Goal: Task Accomplishment & Management: Use online tool/utility

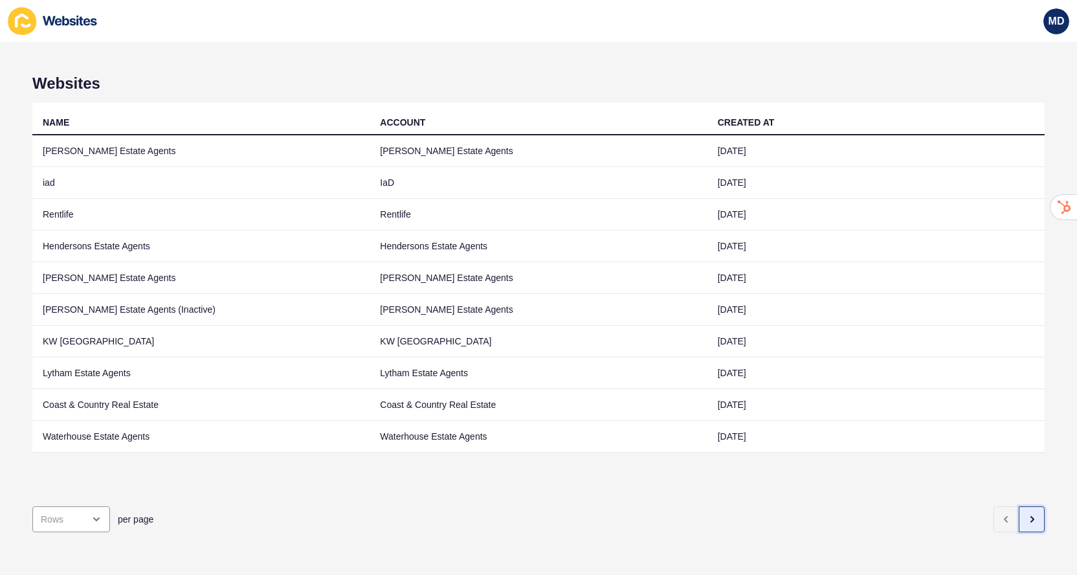
click at [1030, 529] on button "button" at bounding box center [1031, 519] width 26 height 26
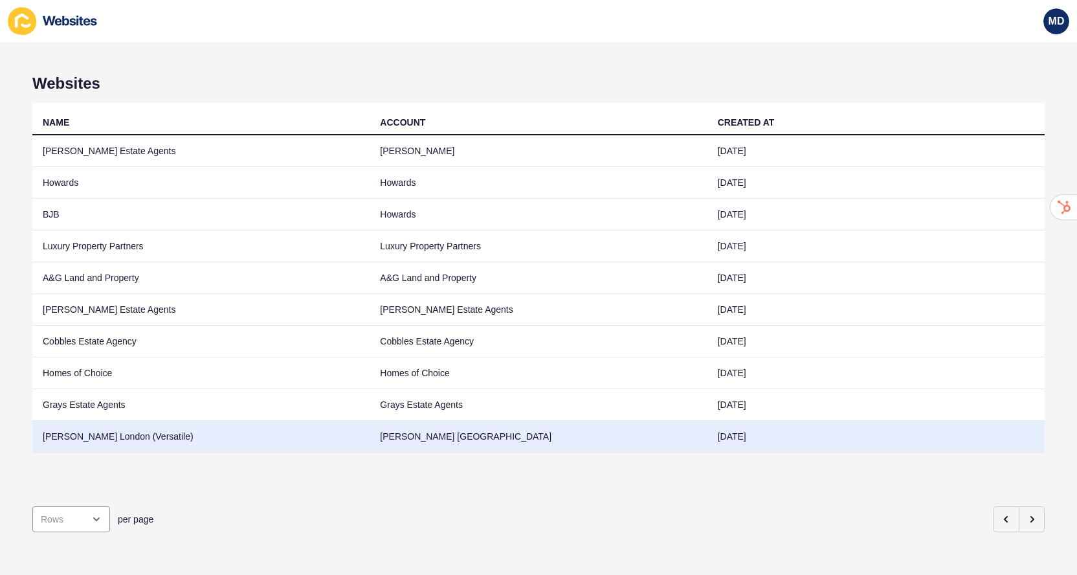
click at [657, 442] on td "Jefferies London" at bounding box center [537, 437] width 337 height 32
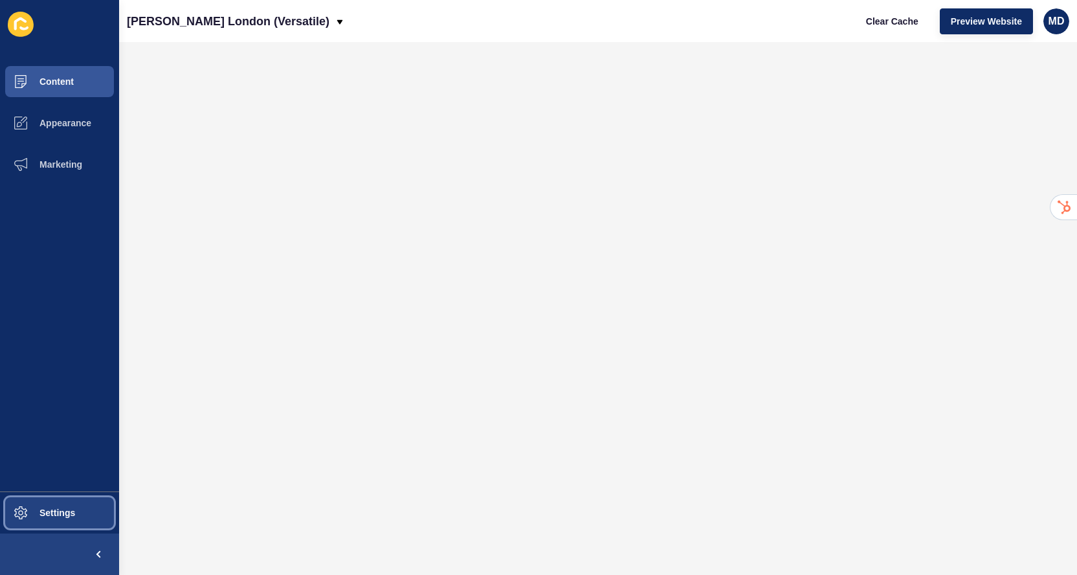
click at [32, 516] on span "Settings" at bounding box center [36, 512] width 77 height 10
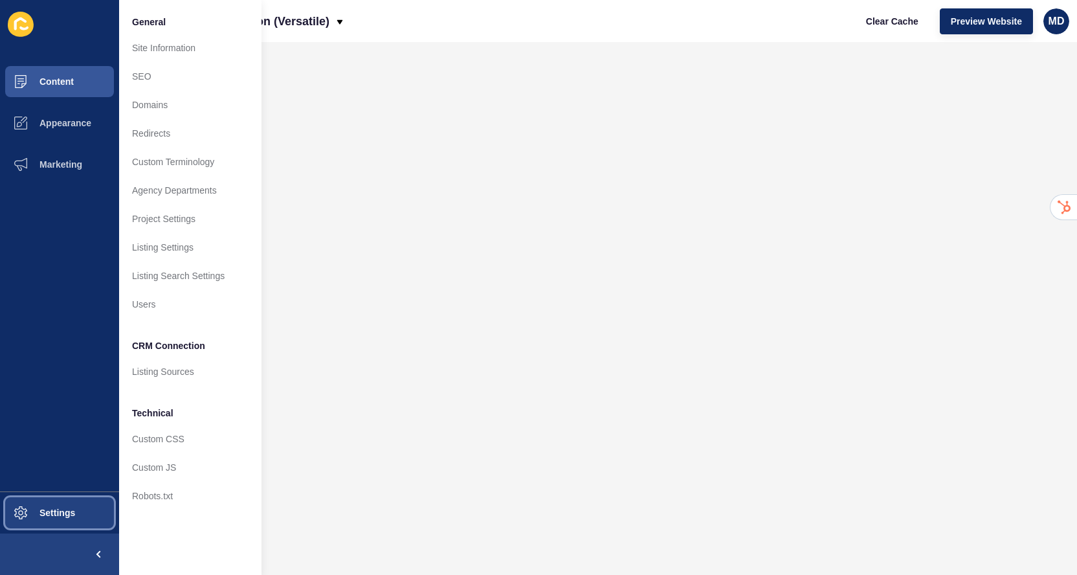
click at [32, 516] on span "Settings" at bounding box center [36, 512] width 77 height 10
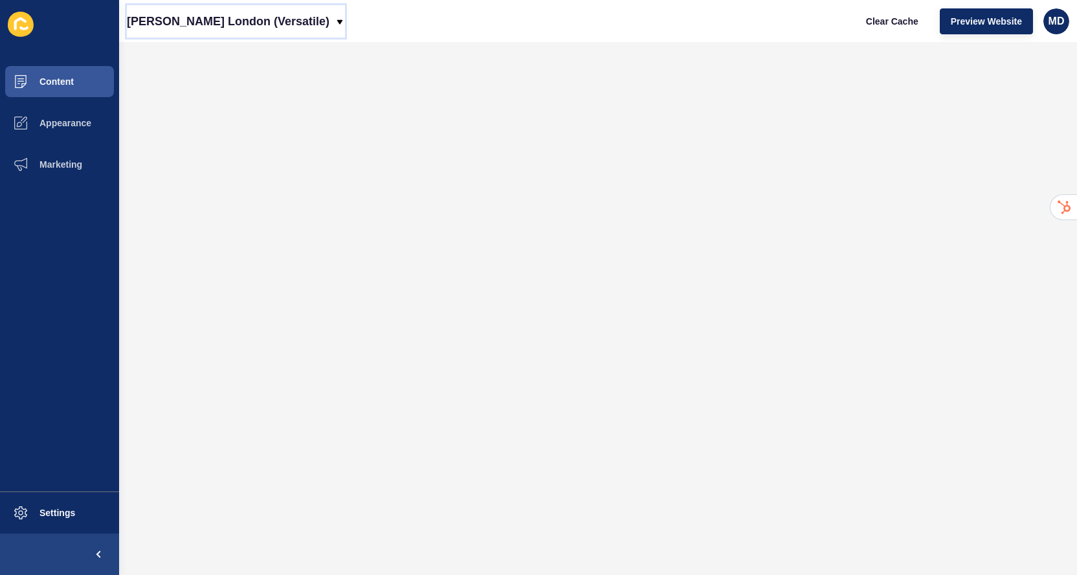
click at [259, 25] on p "Jefferies London (Versatile)" at bounding box center [228, 21] width 203 height 32
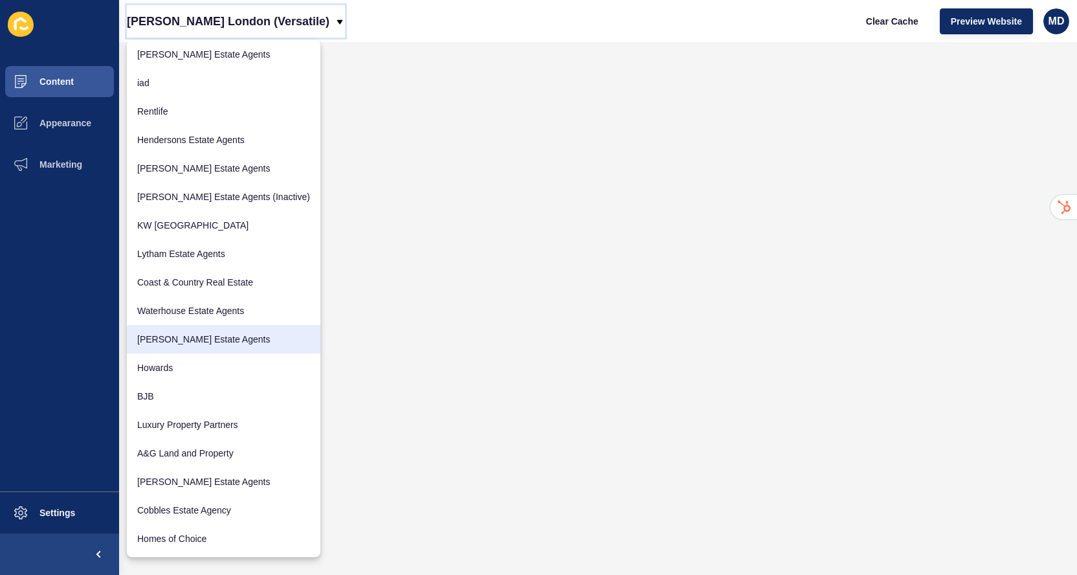
scroll to position [63, 0]
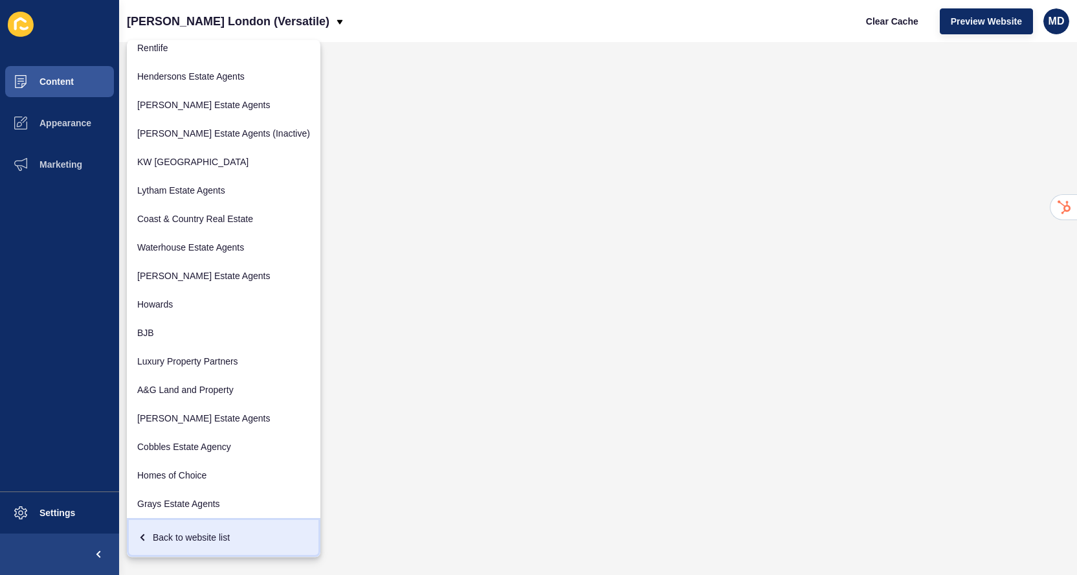
click at [162, 538] on div "Back to website list" at bounding box center [223, 537] width 173 height 23
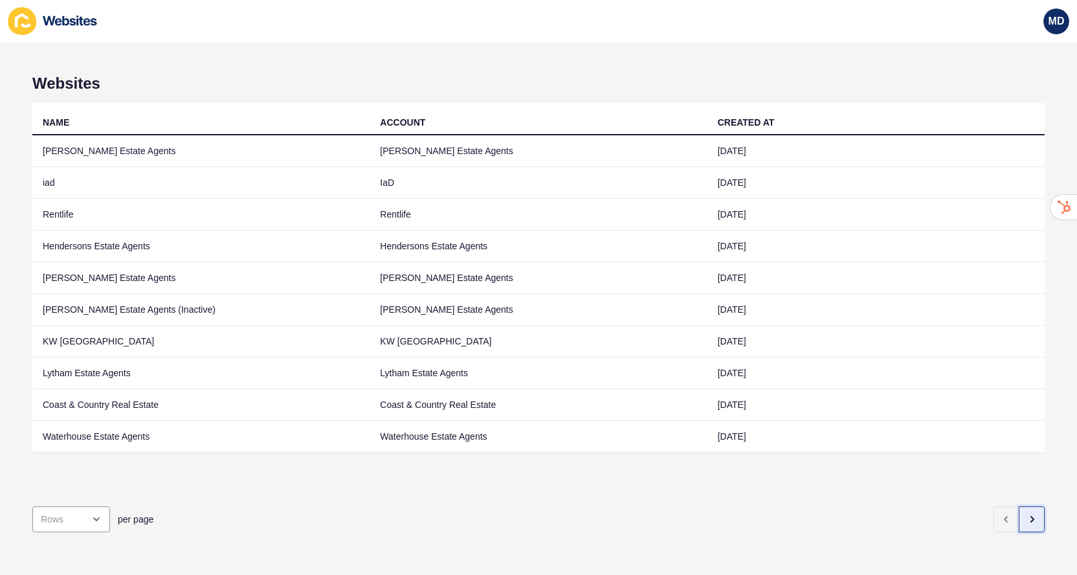
click at [1029, 514] on icon "button" at bounding box center [1031, 519] width 10 height 10
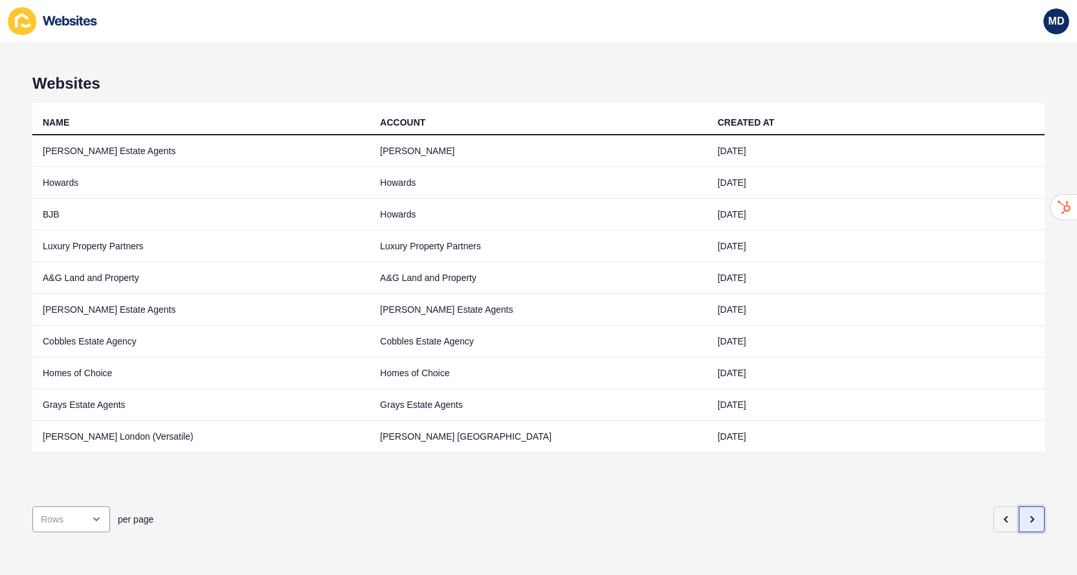
click at [1034, 525] on button "button" at bounding box center [1031, 519] width 26 height 26
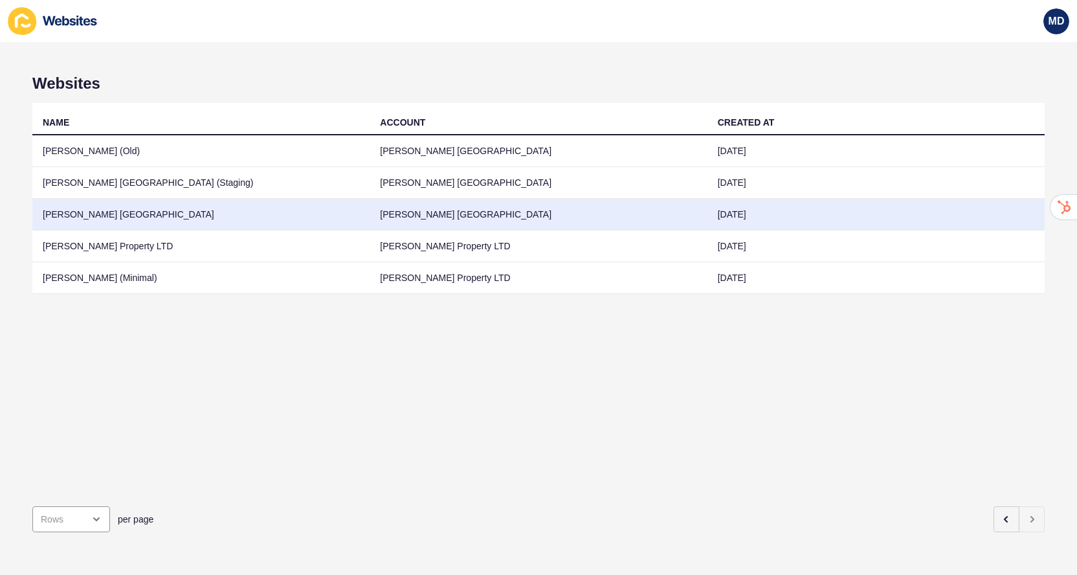
click at [308, 221] on td "Jefferies London" at bounding box center [200, 215] width 337 height 32
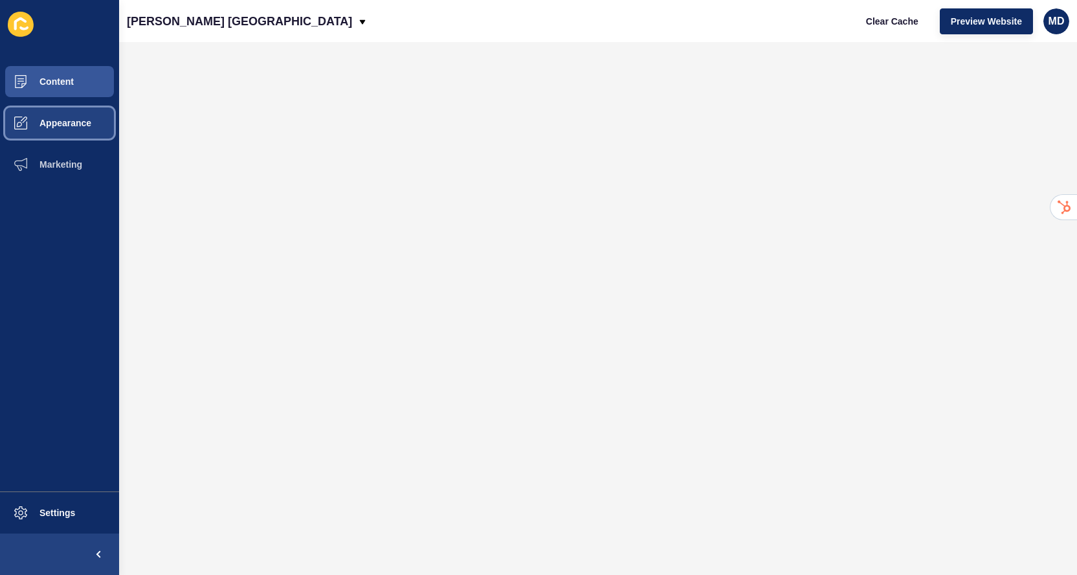
click at [51, 109] on button "Appearance" at bounding box center [59, 122] width 119 height 41
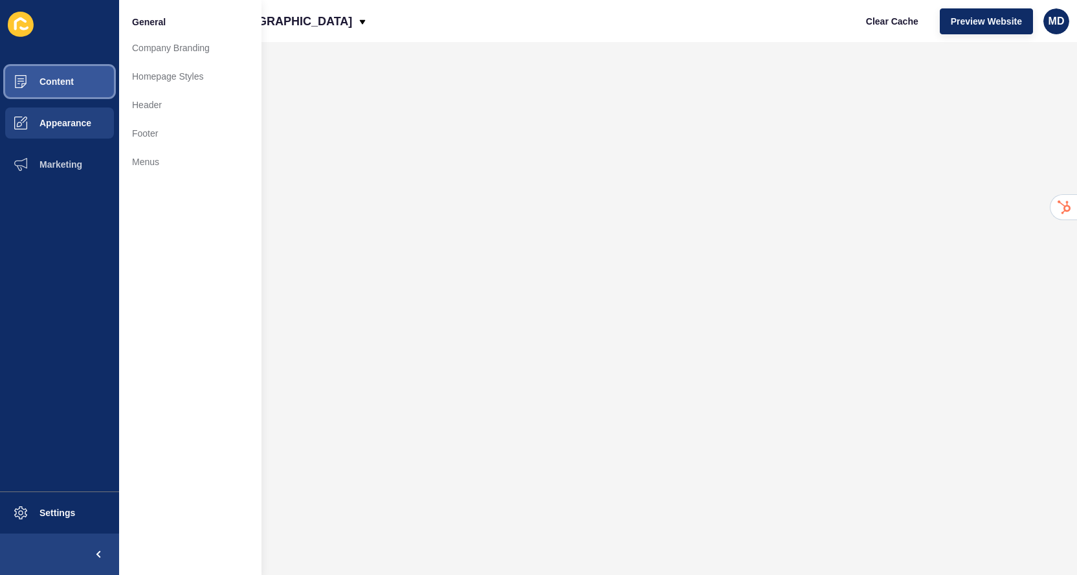
click at [52, 85] on span "Content" at bounding box center [36, 81] width 76 height 10
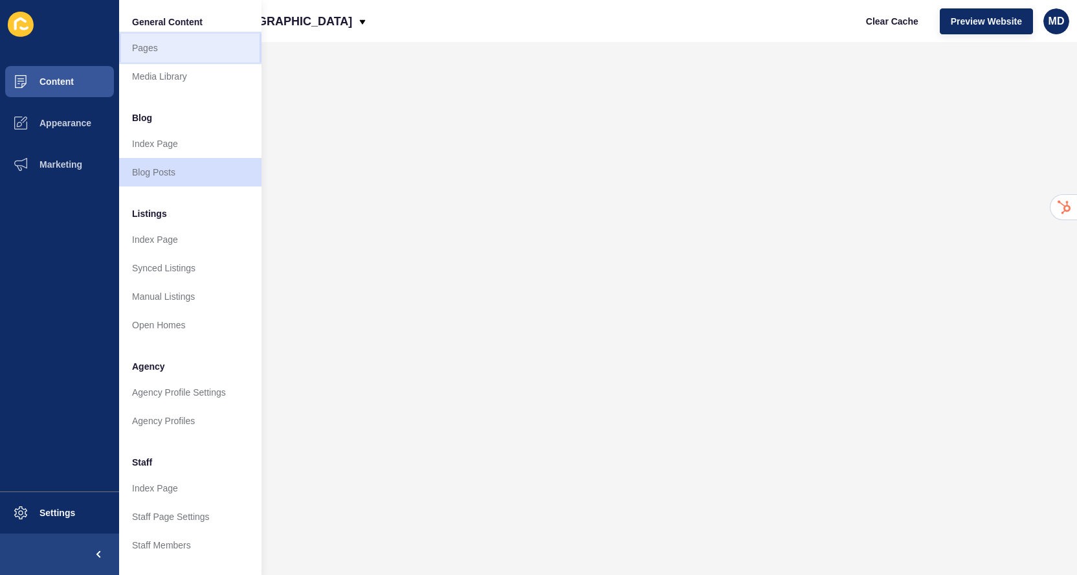
click at [146, 54] on link "Pages" at bounding box center [190, 48] width 142 height 28
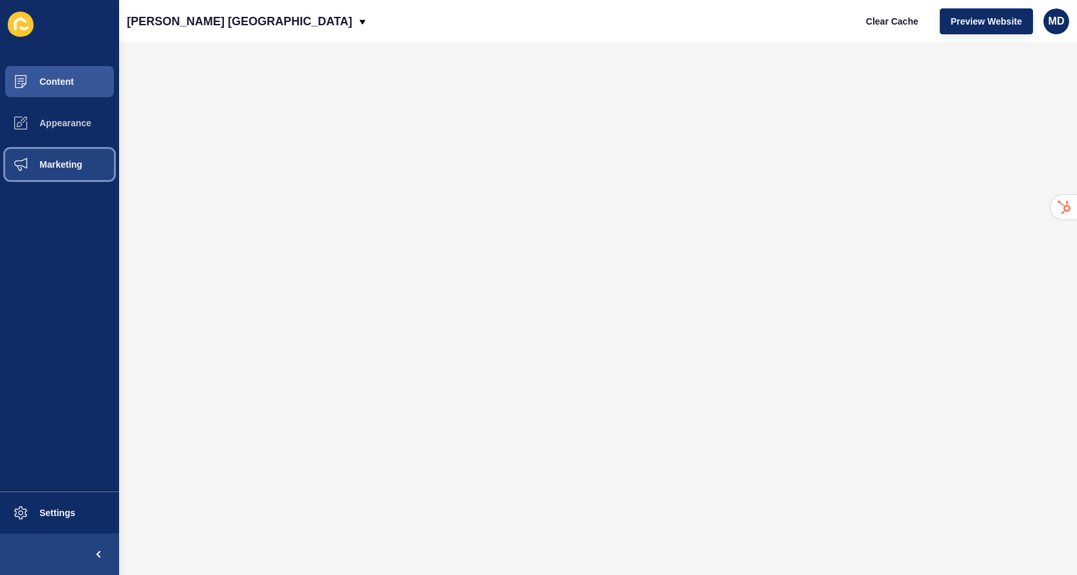
click at [91, 148] on button "Marketing" at bounding box center [59, 164] width 119 height 41
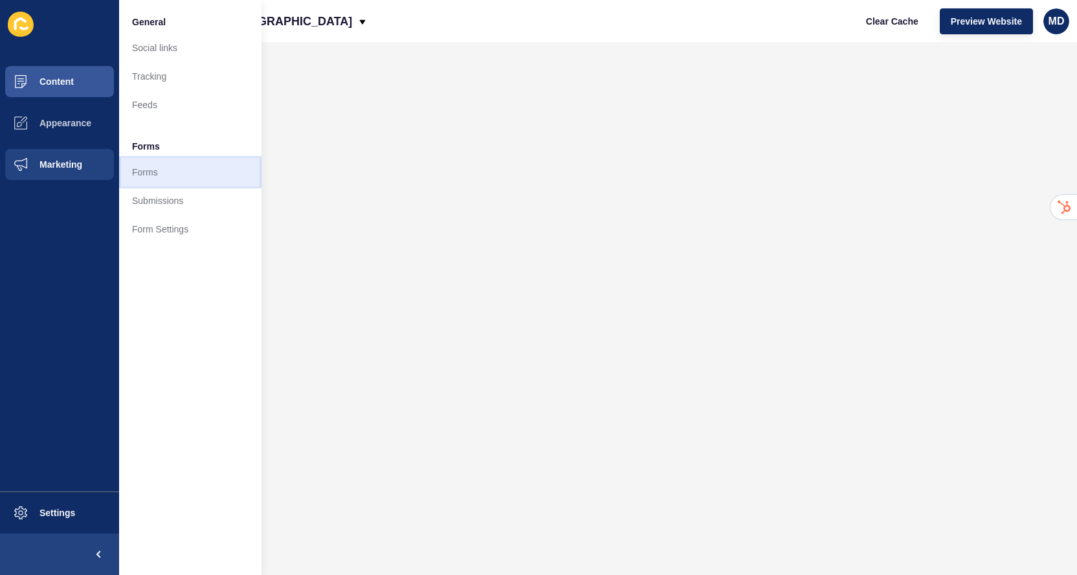
click at [162, 183] on link "Forms" at bounding box center [190, 172] width 142 height 28
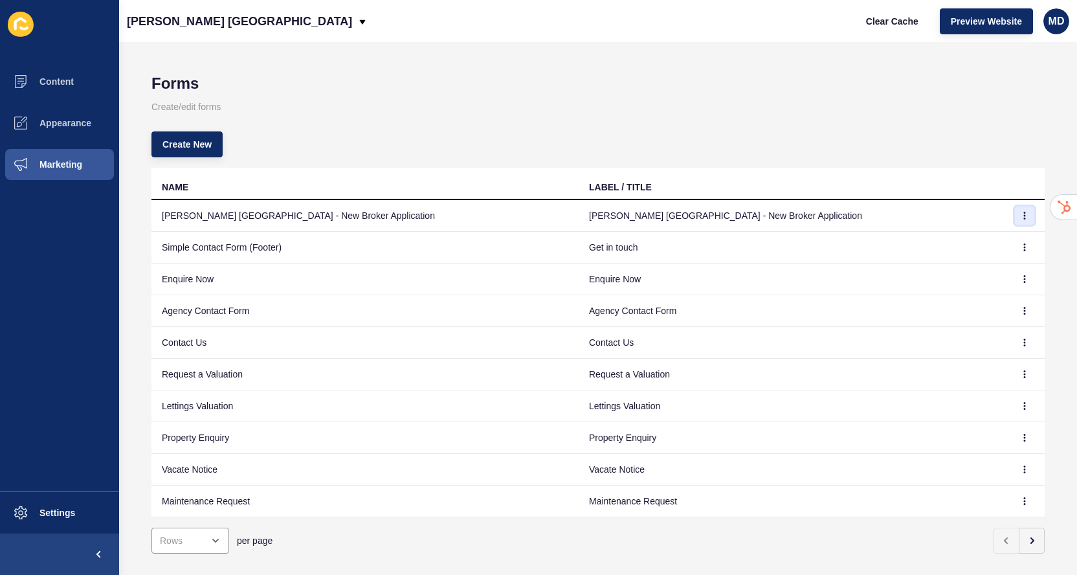
click at [1018, 214] on button "button" at bounding box center [1024, 215] width 19 height 18
click at [973, 252] on link "Edit" at bounding box center [988, 241] width 91 height 28
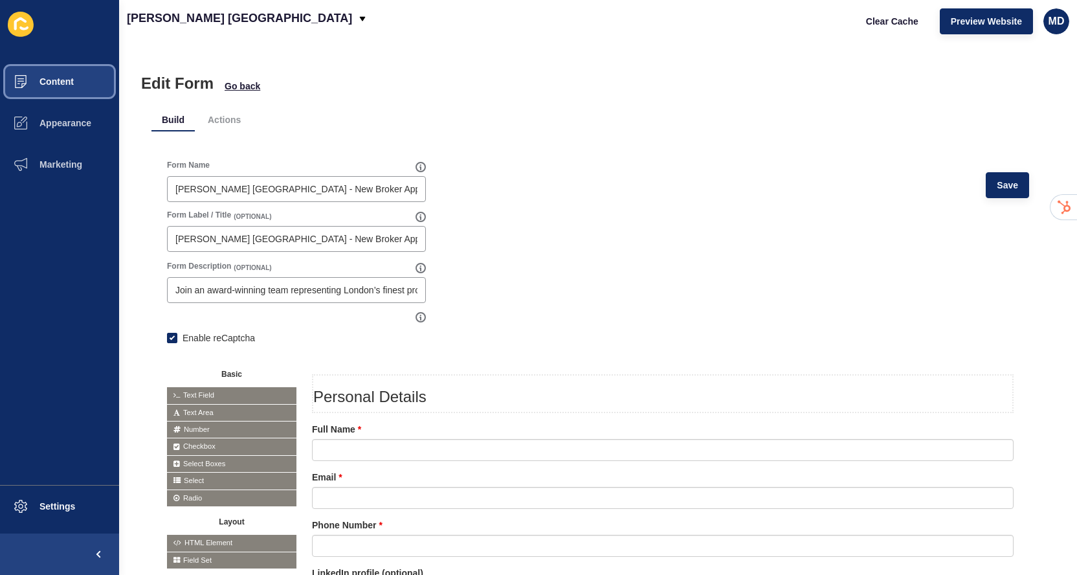
click at [91, 79] on button "Content" at bounding box center [59, 81] width 119 height 41
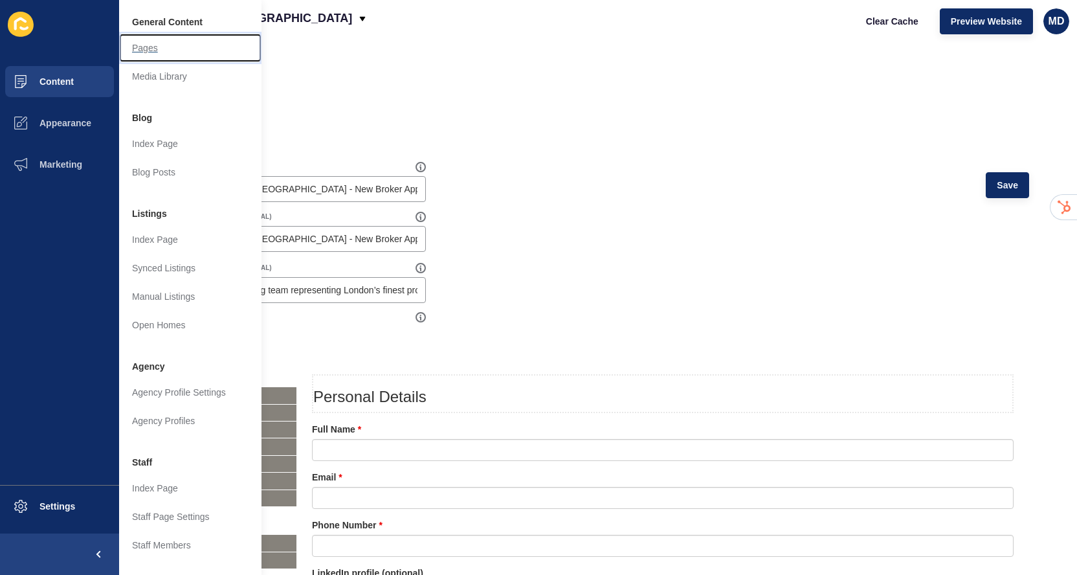
drag, startPoint x: 202, startPoint y: 47, endPoint x: 345, endPoint y: 64, distance: 144.1
click at [345, 64] on div "Content Appearance Marketing Settings General Content Pages Media Library Blog …" at bounding box center [538, 287] width 1077 height 575
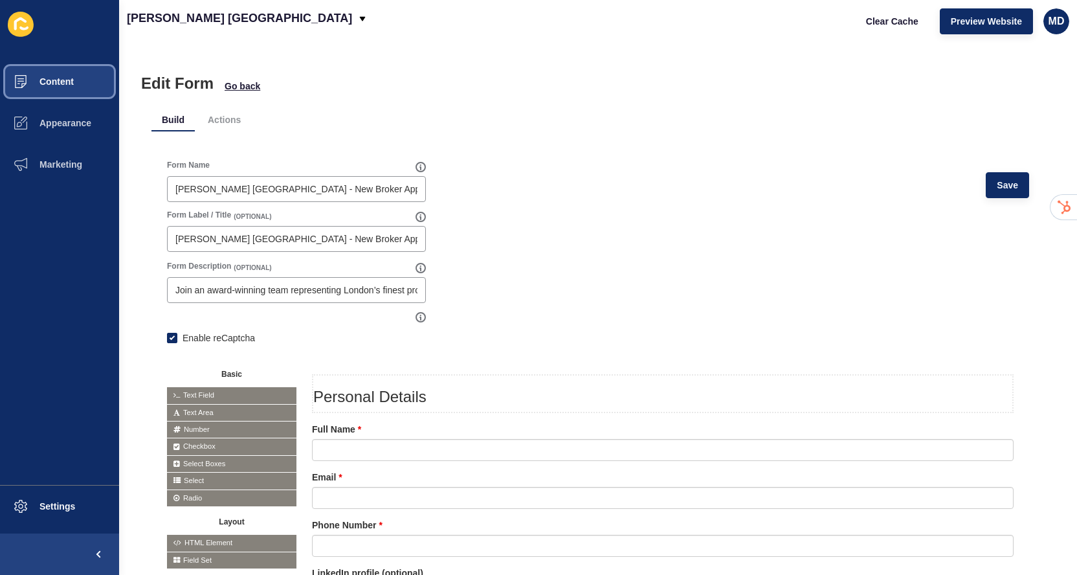
click at [90, 91] on button "Content" at bounding box center [59, 81] width 119 height 41
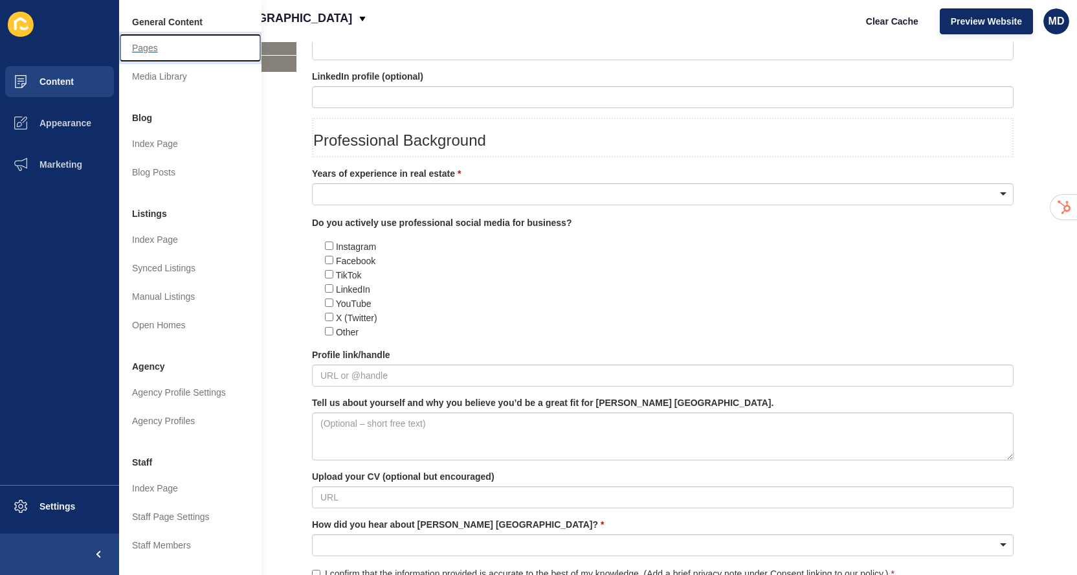
scroll to position [581, 0]
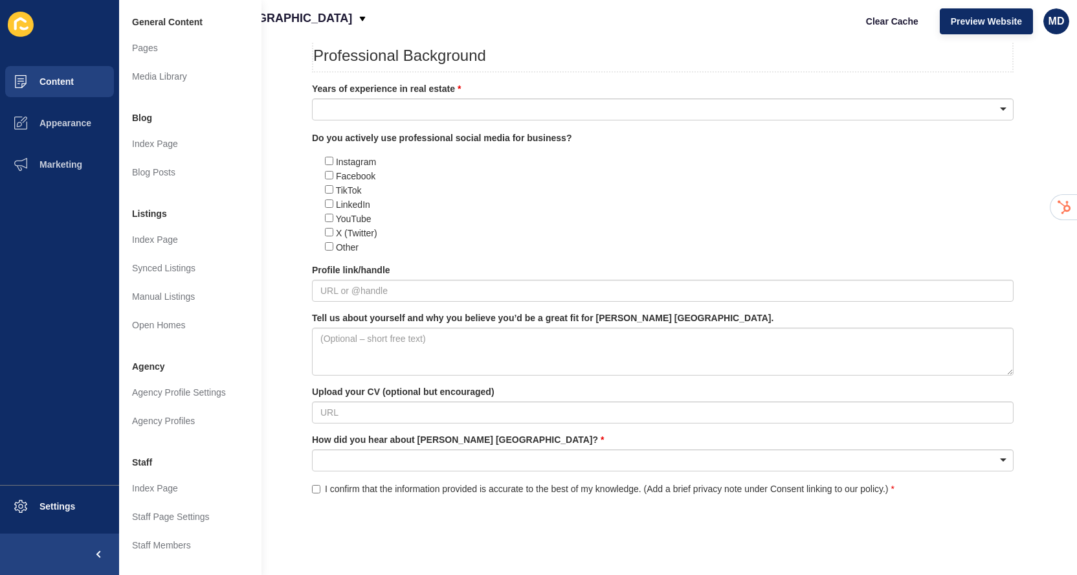
click at [281, 302] on div "Basic Text Field Text Area Number Password Checkbox Select Boxes Select Radio B…" at bounding box center [598, 151] width 862 height 749
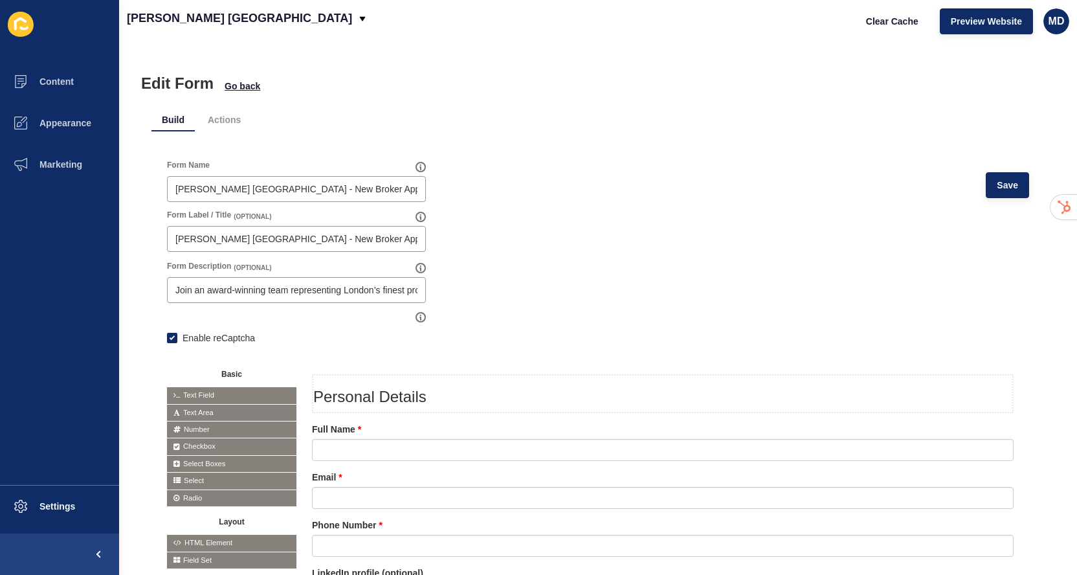
scroll to position [175, 0]
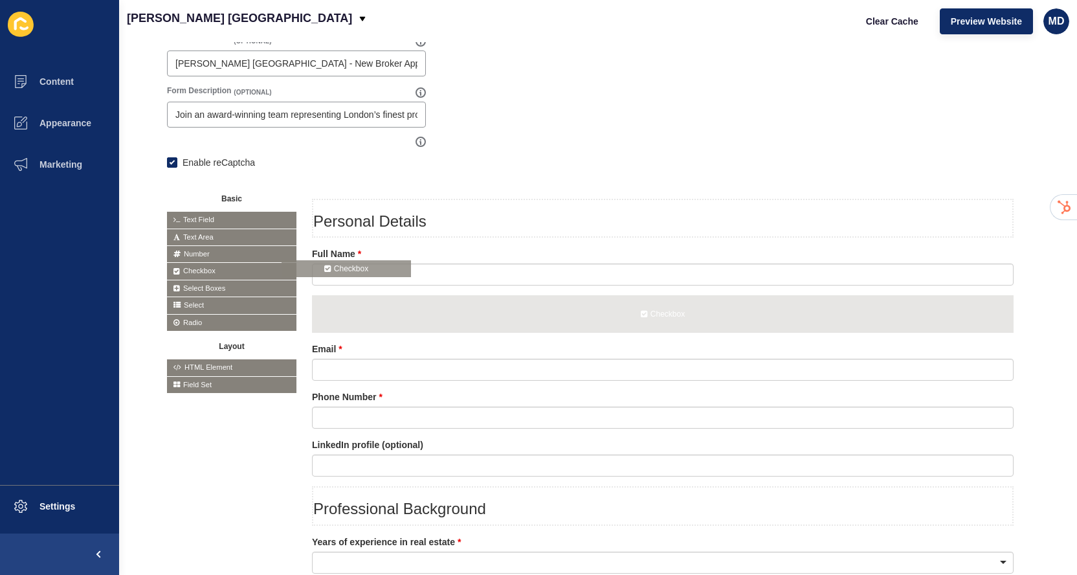
drag, startPoint x: 210, startPoint y: 272, endPoint x: 326, endPoint y: 268, distance: 115.9
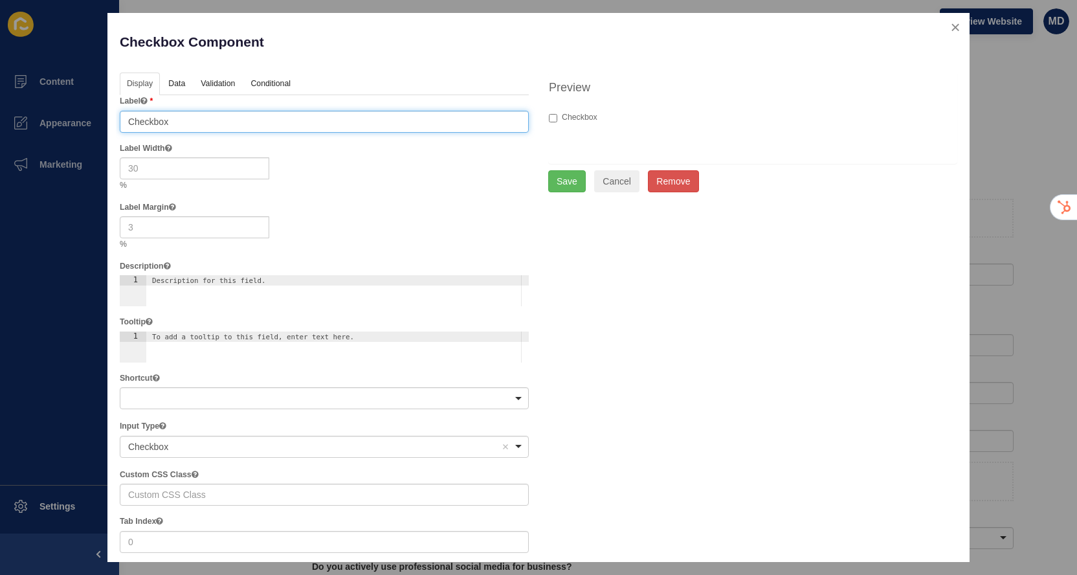
drag, startPoint x: 208, startPoint y: 120, endPoint x: 87, endPoint y: 109, distance: 121.6
click at [87, 109] on div "Checkbox Component Help Display Data Validation API Conditional Logic Layout La…" at bounding box center [538, 287] width 1077 height 575
paste input "I agree to the [Privacy Policy]."
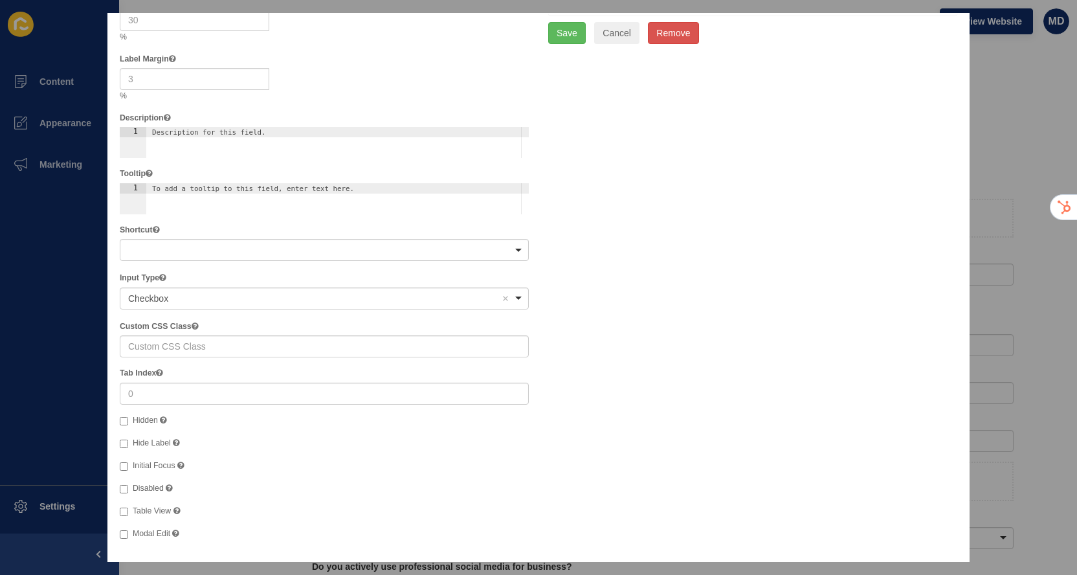
scroll to position [0, 0]
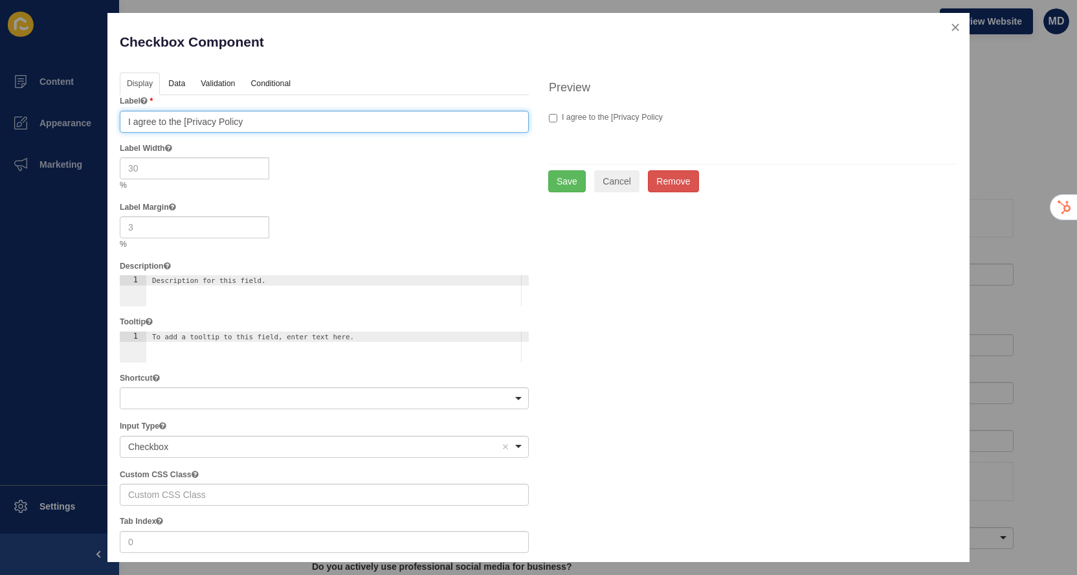
click at [186, 120] on input "I agree to the [Privacy Policy" at bounding box center [324, 122] width 409 height 22
click at [294, 126] on input "I agree to the Company's Privacy Policy" at bounding box center [324, 122] width 409 height 22
click at [199, 121] on input "I agree to the Company's Privacy Policy." at bounding box center [324, 122] width 409 height 22
type input "I agree to the Jefferies London's Privacy Policy."
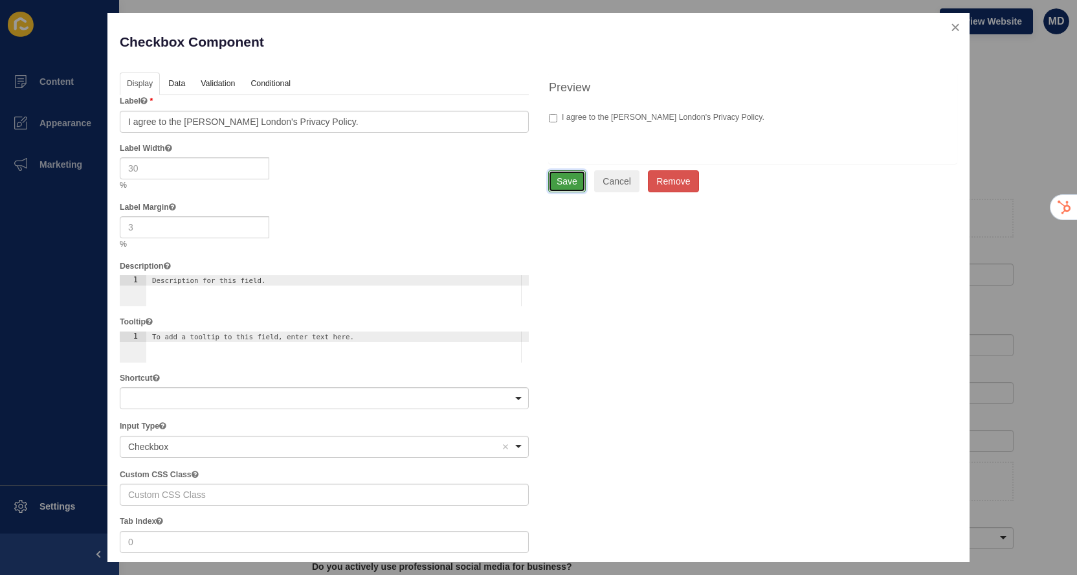
click at [574, 182] on button "Save" at bounding box center [567, 181] width 38 height 22
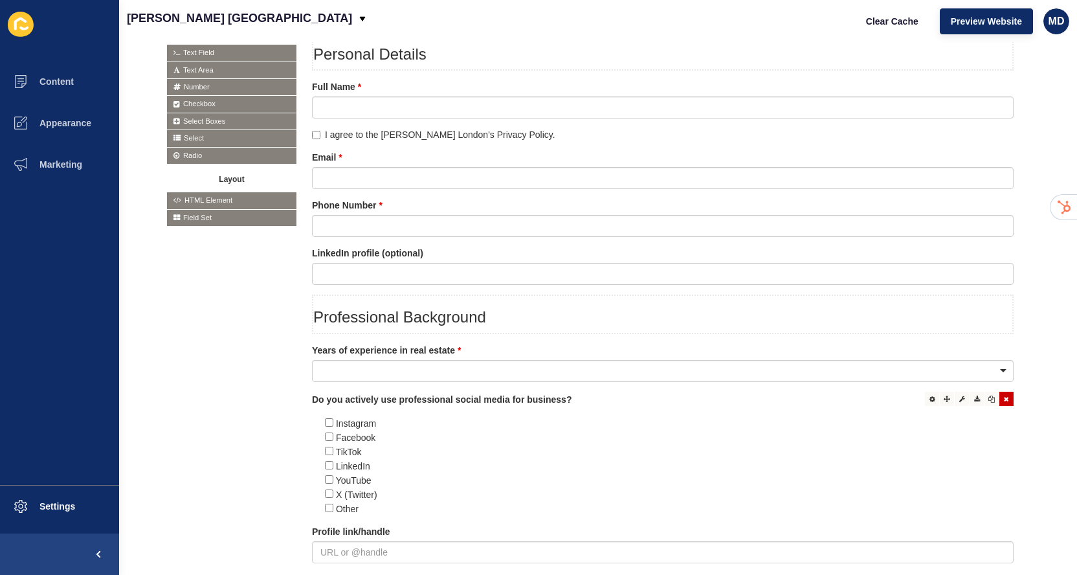
scroll to position [383, 0]
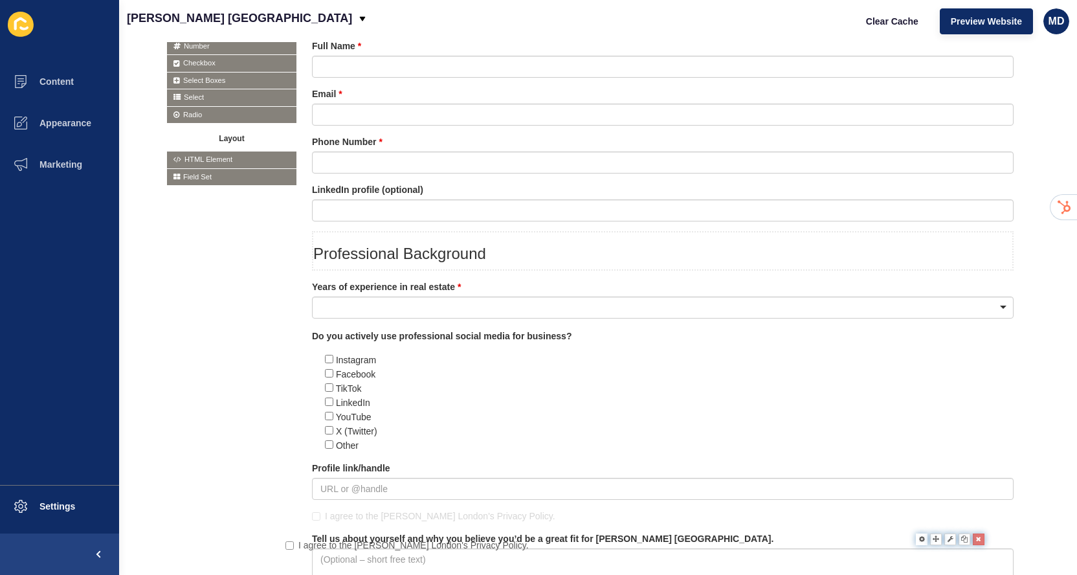
drag, startPoint x: 479, startPoint y: 93, endPoint x: 452, endPoint y: 538, distance: 446.6
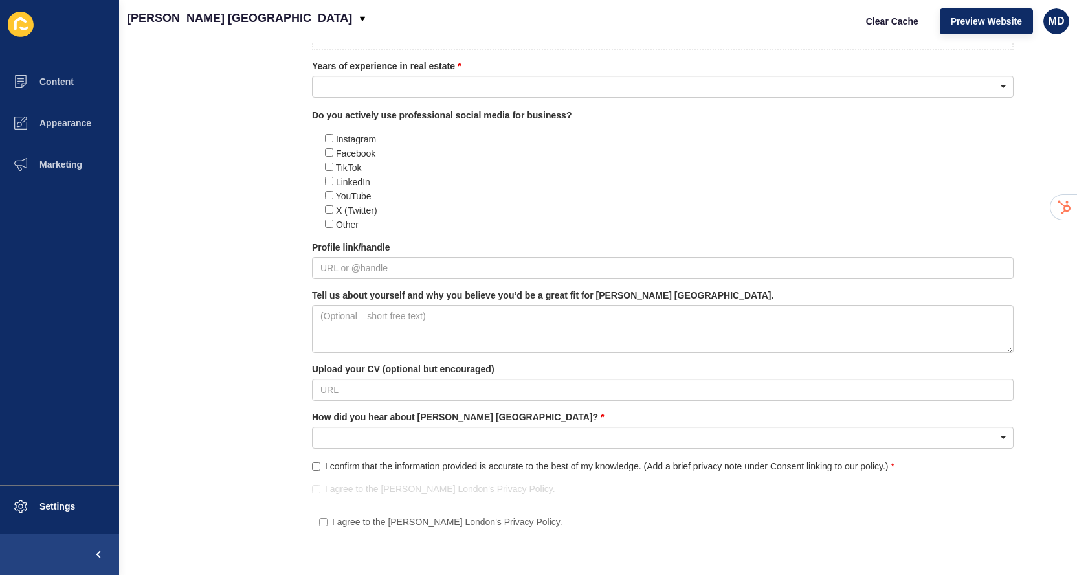
drag, startPoint x: 446, startPoint y: 294, endPoint x: 452, endPoint y: 516, distance: 221.3
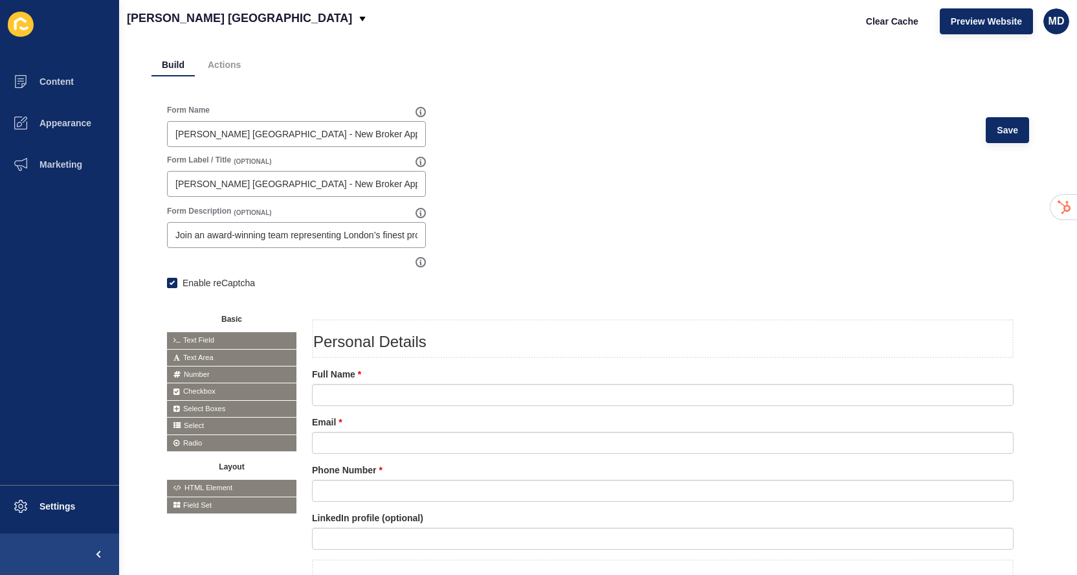
scroll to position [0, 0]
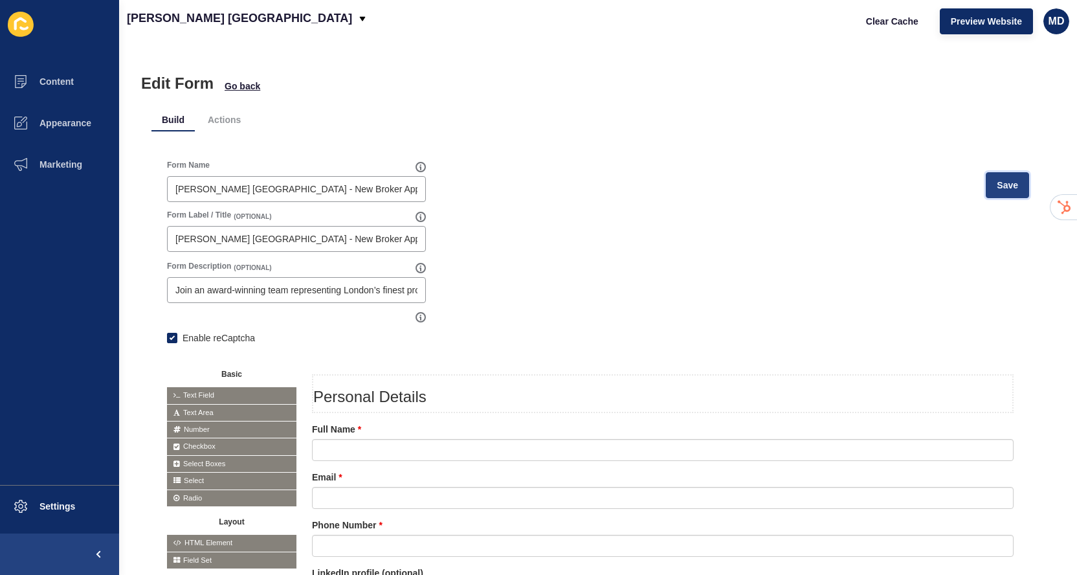
click at [995, 188] on button "Save" at bounding box center [1006, 185] width 43 height 26
click at [993, 191] on button "Save" at bounding box center [1006, 185] width 43 height 26
click at [986, 178] on button "Save" at bounding box center [1006, 185] width 43 height 26
click at [890, 22] on span "Clear Cache" at bounding box center [892, 21] width 52 height 13
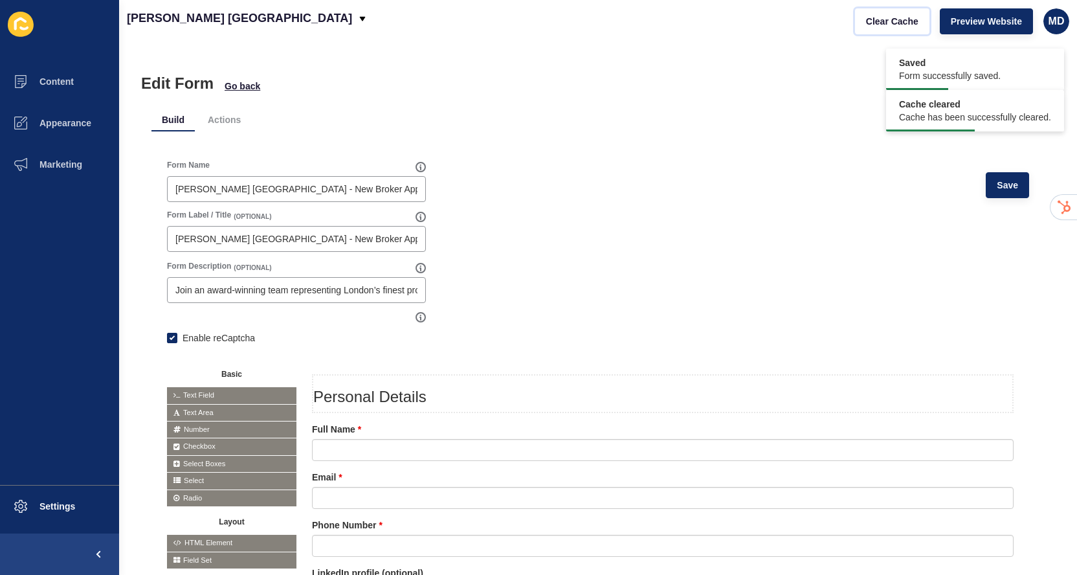
scroll to position [604, 0]
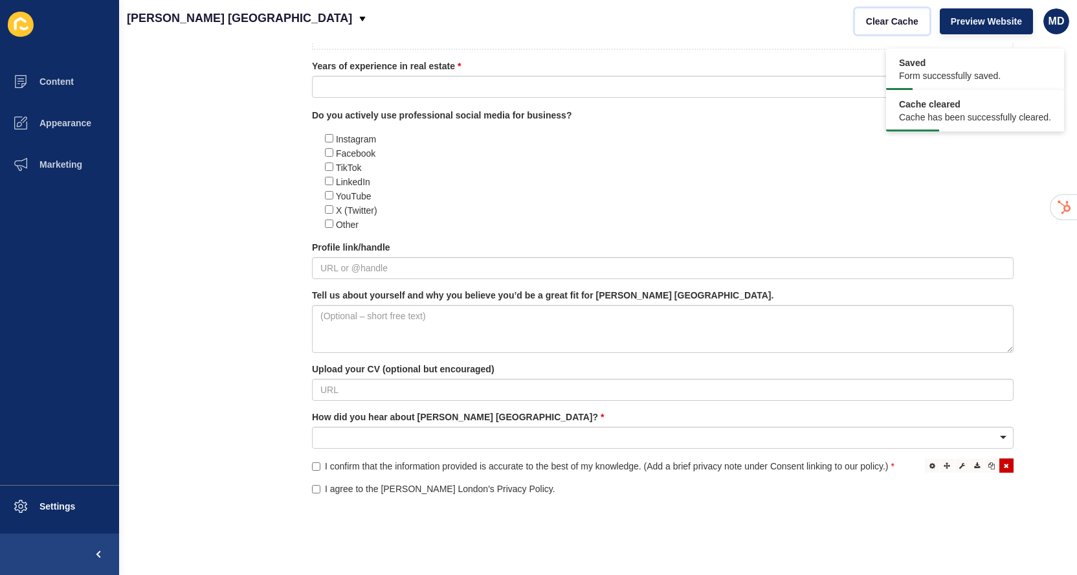
click at [449, 471] on label "I confirm that the information provided is accurate to the best of my knowledge…" at bounding box center [603, 465] width 582 height 13
click at [320, 470] on input "I confirm that the information provided is accurate to the best of my knowledge…" at bounding box center [316, 466] width 8 height 8
checkbox input "false"
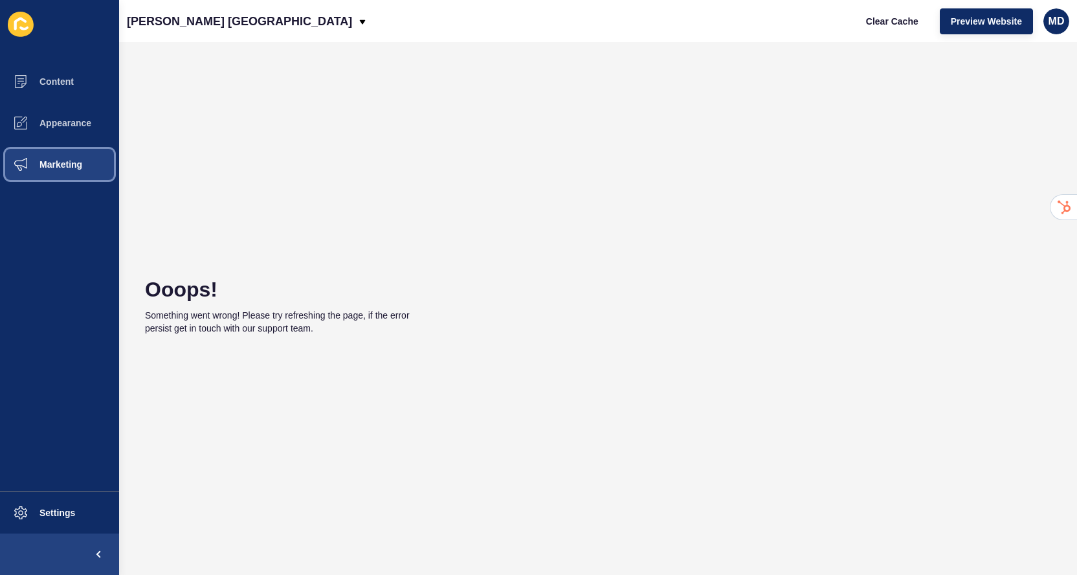
click at [74, 166] on span "Marketing" at bounding box center [40, 164] width 84 height 10
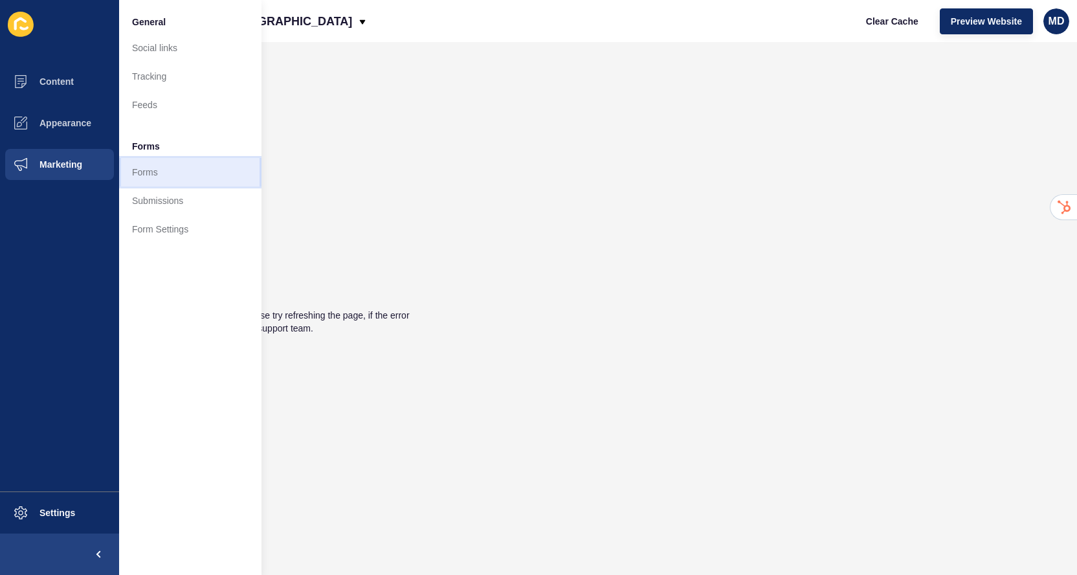
click at [156, 172] on link "Forms" at bounding box center [190, 172] width 142 height 28
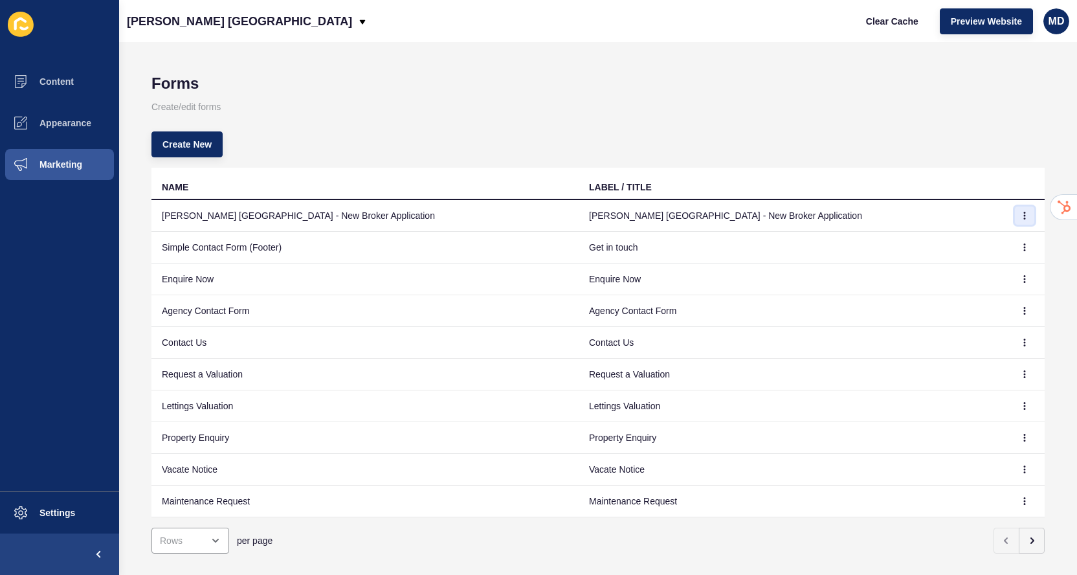
click at [1023, 214] on icon "button" at bounding box center [1024, 216] width 8 height 8
click at [976, 244] on link "Edit" at bounding box center [988, 241] width 91 height 28
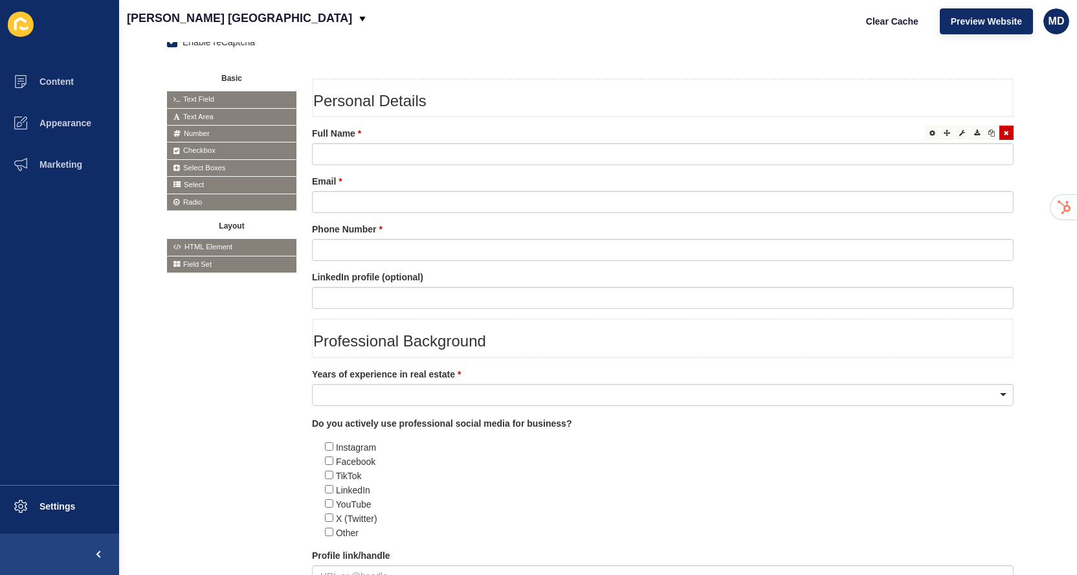
scroll to position [604, 0]
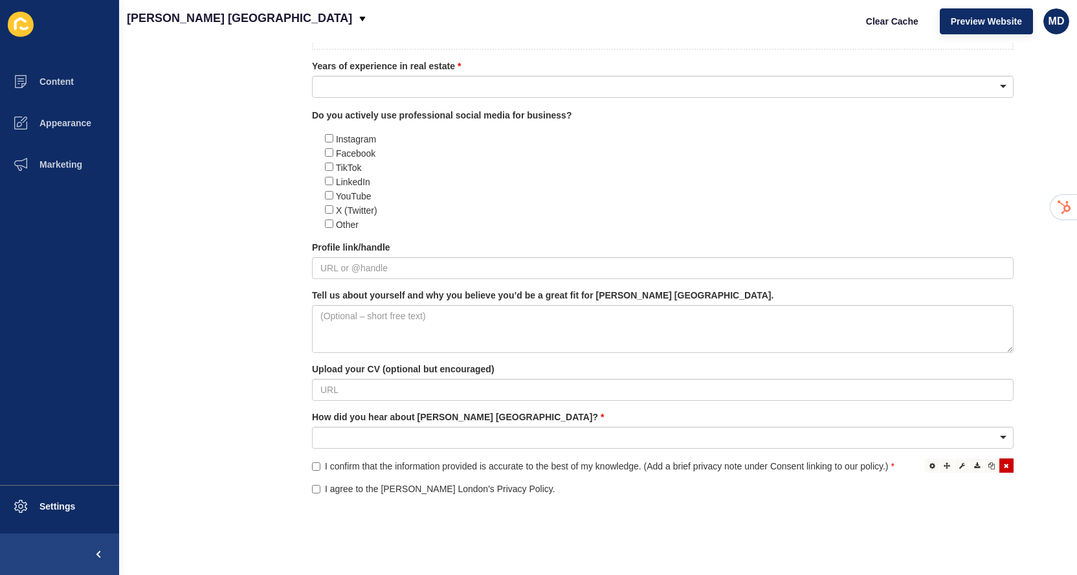
click at [668, 470] on span "I confirm that the information provided is accurate to the best of my knowledge…" at bounding box center [607, 466] width 564 height 10
click at [320, 470] on input "I confirm that the information provided is accurate to the best of my knowledge…" at bounding box center [316, 466] width 8 height 8
checkbox input "false"
click at [935, 465] on div at bounding box center [932, 465] width 14 height 14
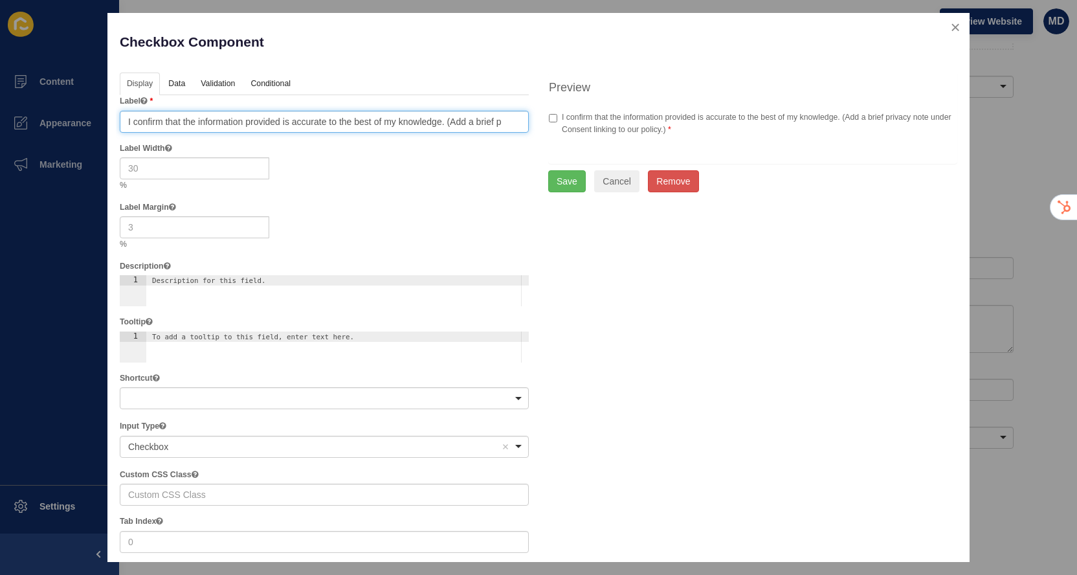
scroll to position [0, 191]
drag, startPoint x: 446, startPoint y: 126, endPoint x: 722, endPoint y: 75, distance: 281.0
click at [722, 75] on div "Display Data Validation API Conditional Logic Layout Label I confirm that the i…" at bounding box center [538, 385] width 857 height 626
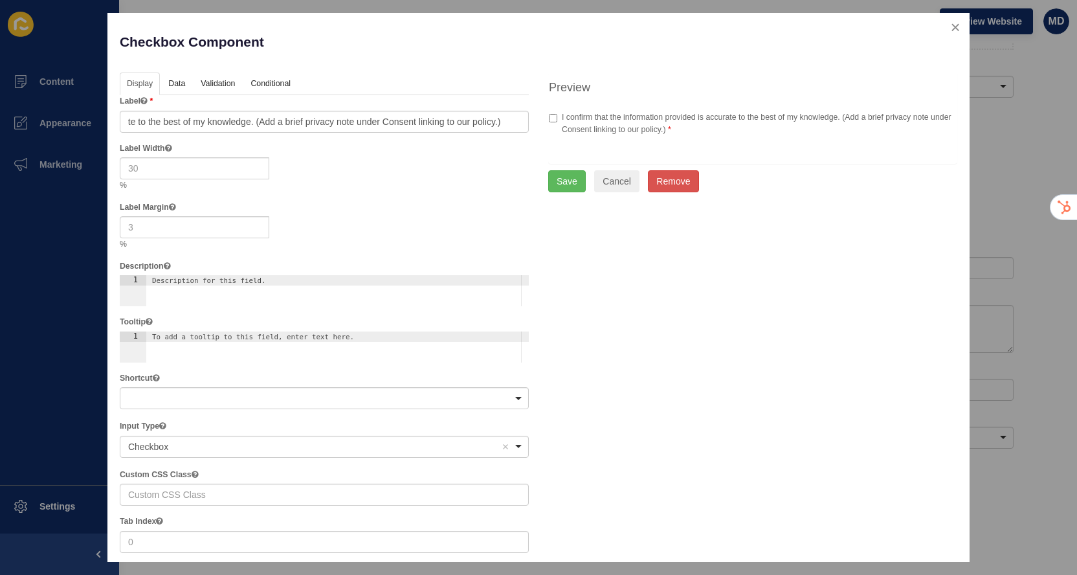
scroll to position [0, 0]
click at [269, 105] on div "Label I confirm that the information provided is accurate to the best of my kno…" at bounding box center [324, 113] width 409 height 37
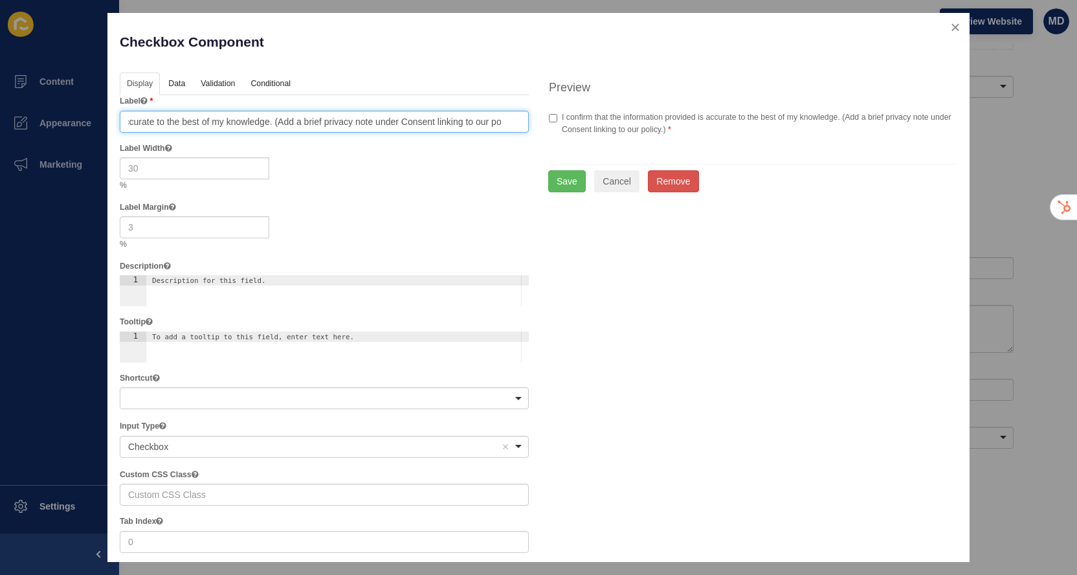
scroll to position [0, 191]
drag, startPoint x: 446, startPoint y: 123, endPoint x: 586, endPoint y: 127, distance: 140.5
click at [586, 127] on div "Display Data Validation API Conditional Logic Layout Label I confirm that the i…" at bounding box center [538, 385] width 857 height 626
type input "I confirm that the information provided is accurate to the best of my knowledge."
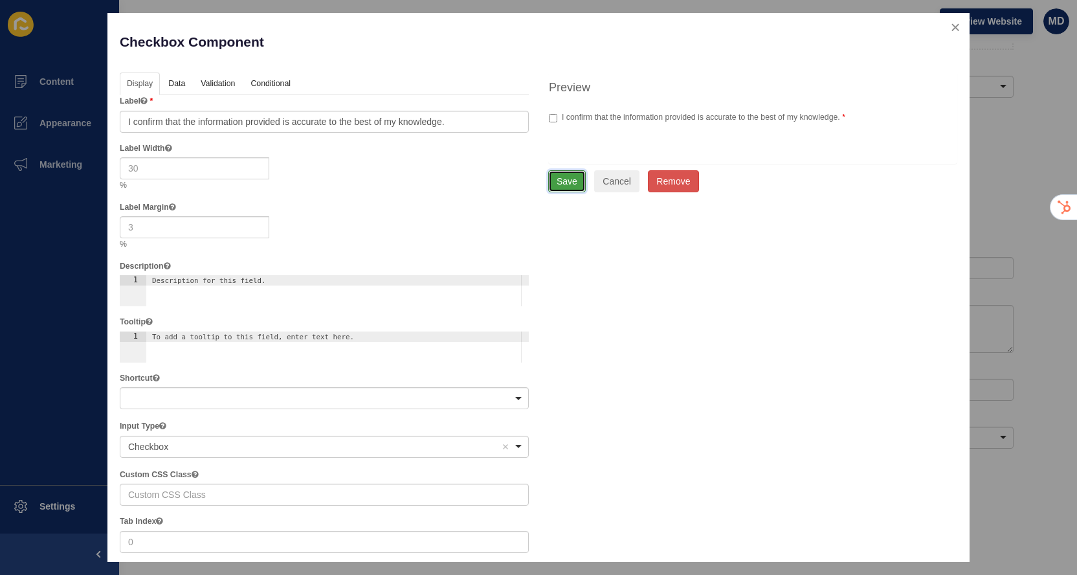
click at [565, 179] on button "Save" at bounding box center [567, 181] width 38 height 22
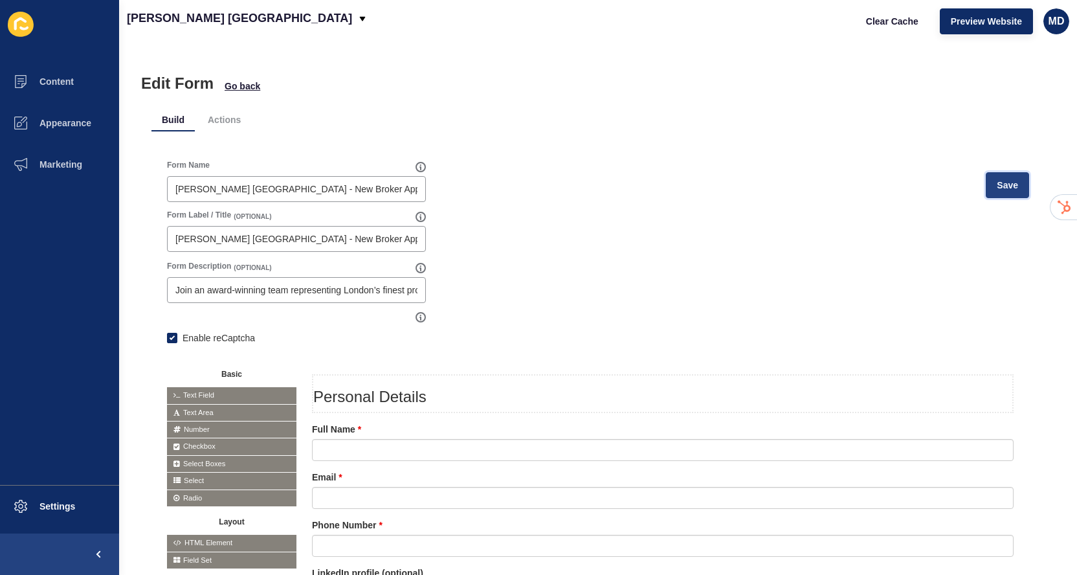
click at [999, 191] on button "Save" at bounding box center [1006, 185] width 43 height 26
click at [897, 37] on div "Clear Cache Preview Website MD" at bounding box center [962, 21] width 225 height 36
click at [888, 30] on button "Clear Cache" at bounding box center [892, 21] width 74 height 26
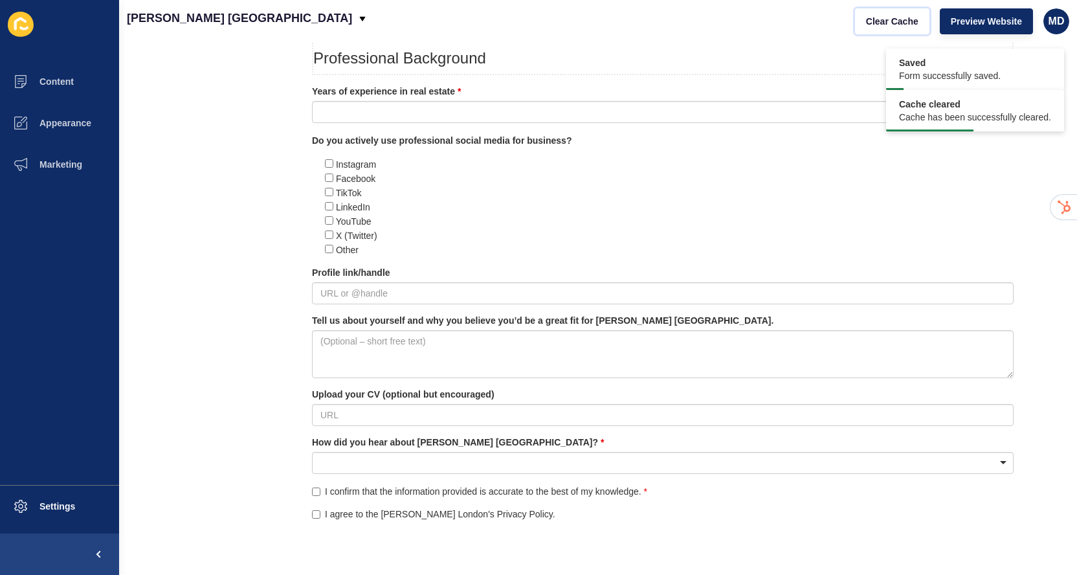
scroll to position [604, 0]
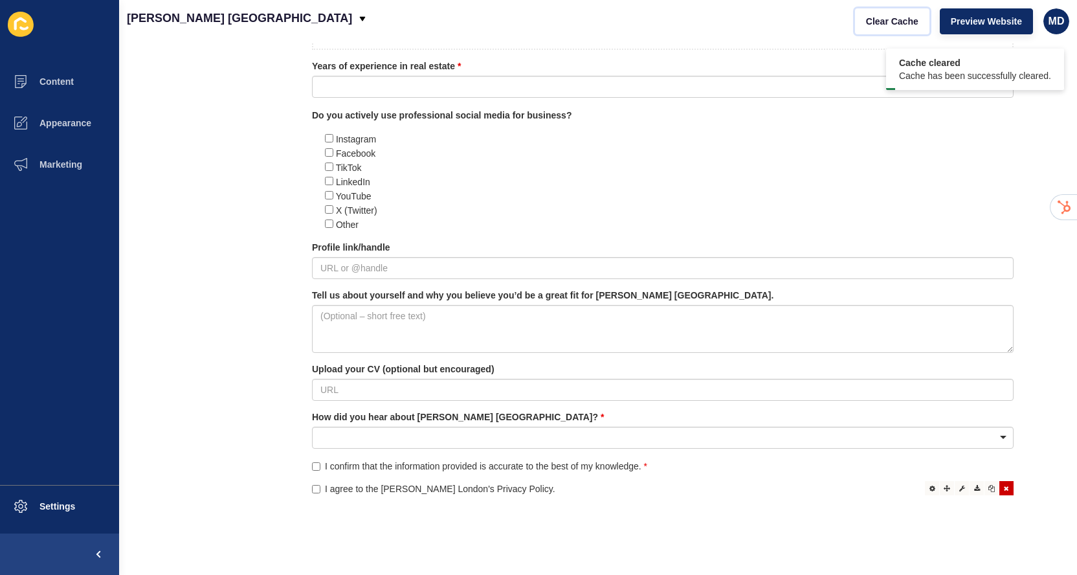
click at [408, 490] on span "I agree to the Jefferies London's Privacy Policy." at bounding box center [440, 488] width 230 height 10
click at [320, 490] on input "I agree to the Jefferies London's Privacy Policy." at bounding box center [316, 489] width 8 height 8
checkbox input "false"
click at [931, 492] on div at bounding box center [932, 488] width 14 height 14
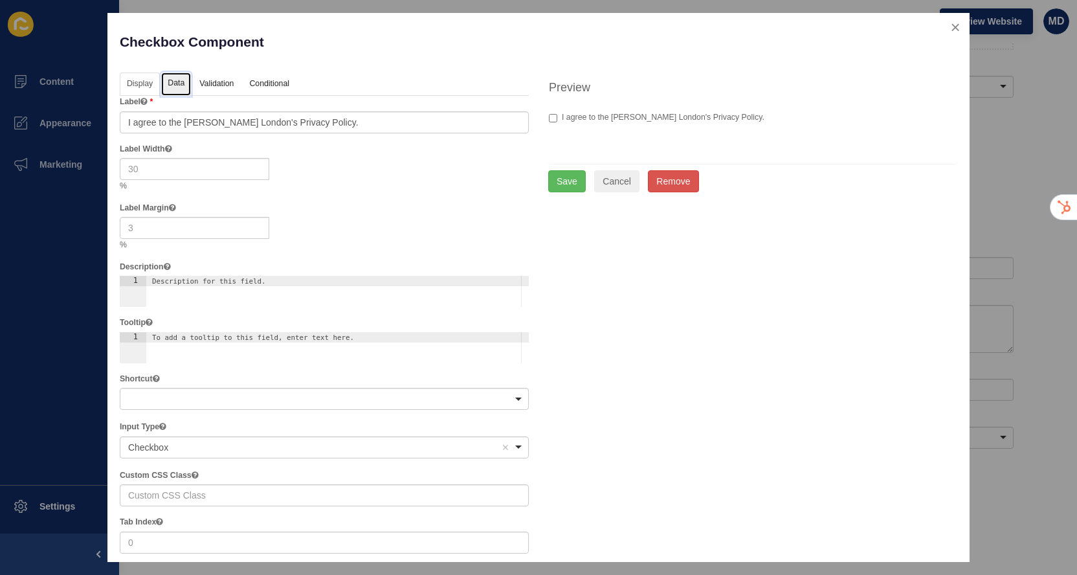
click at [173, 88] on link "Data" at bounding box center [176, 84] width 30 height 24
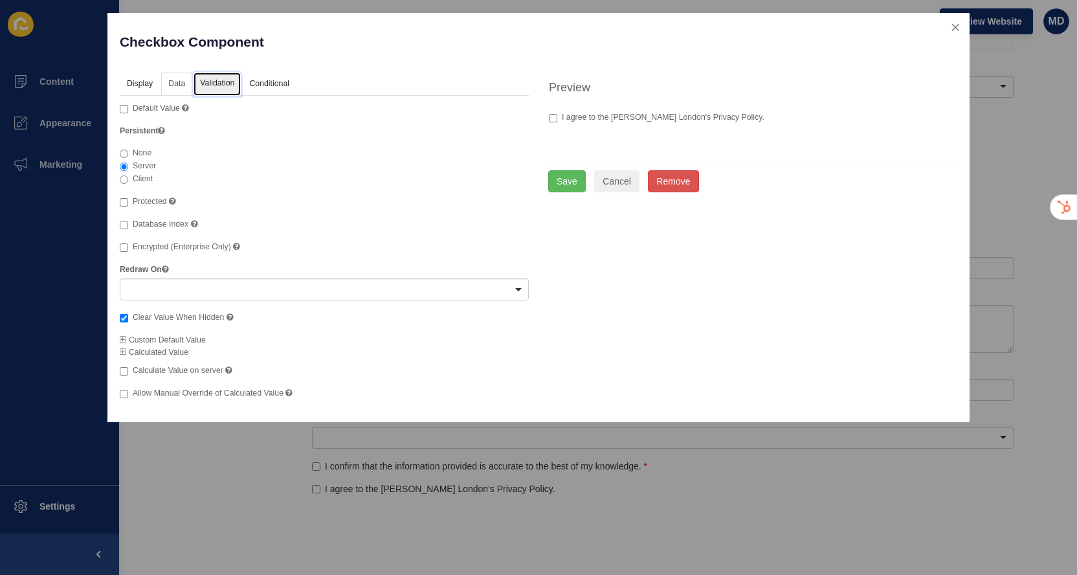
click at [210, 85] on link "Validation" at bounding box center [216, 84] width 47 height 24
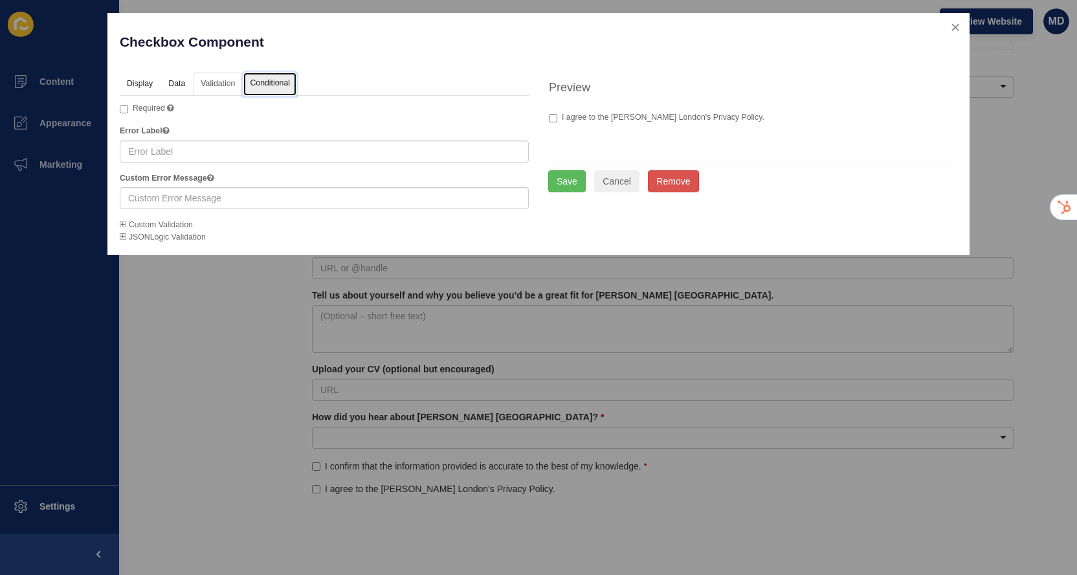
click at [264, 86] on link "Conditional" at bounding box center [269, 84] width 53 height 24
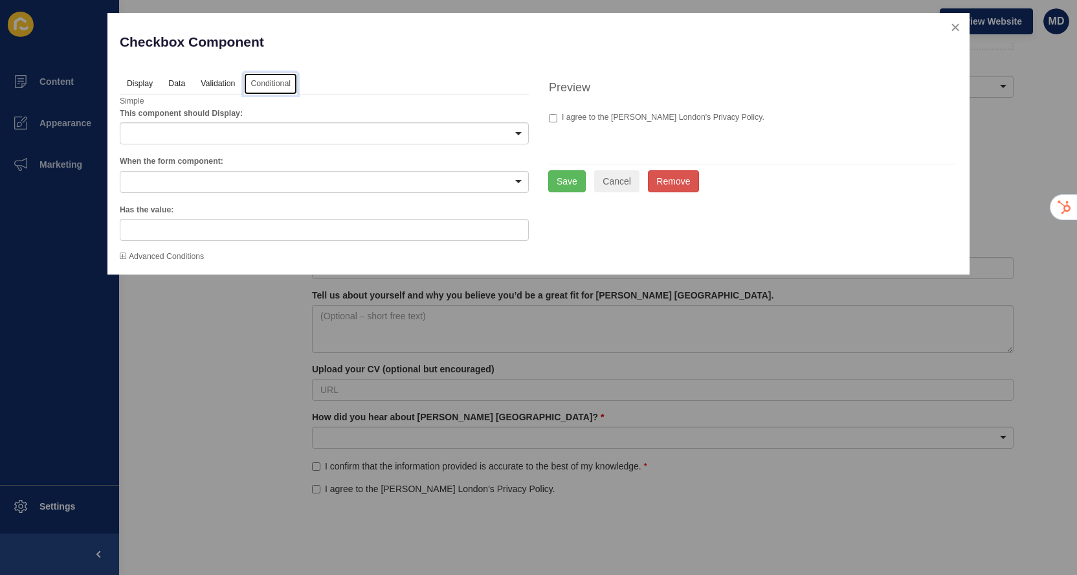
click at [147, 127] on div at bounding box center [324, 133] width 409 height 22
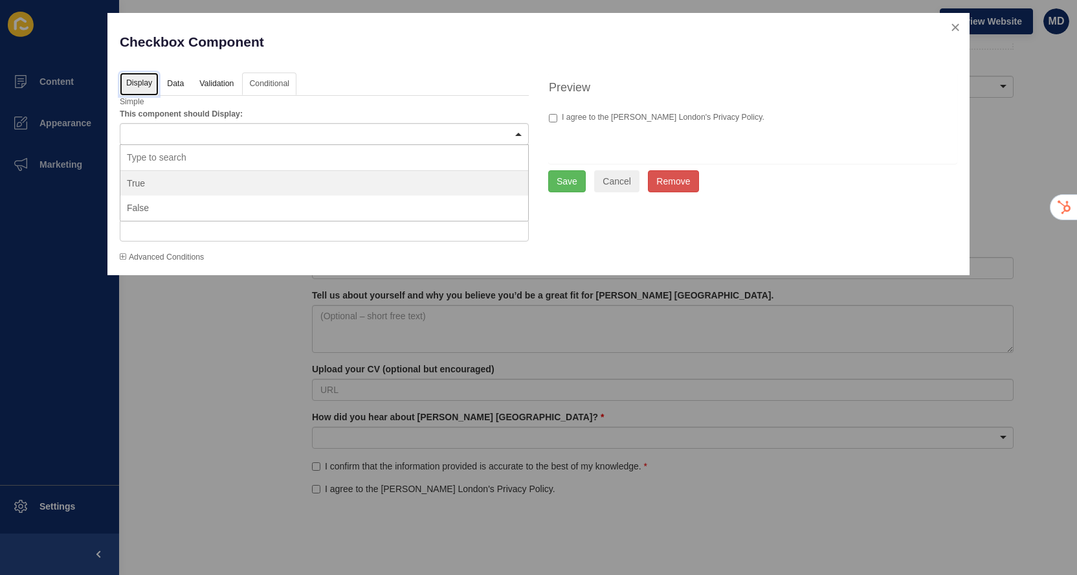
click at [143, 80] on link "Display" at bounding box center [139, 84] width 39 height 24
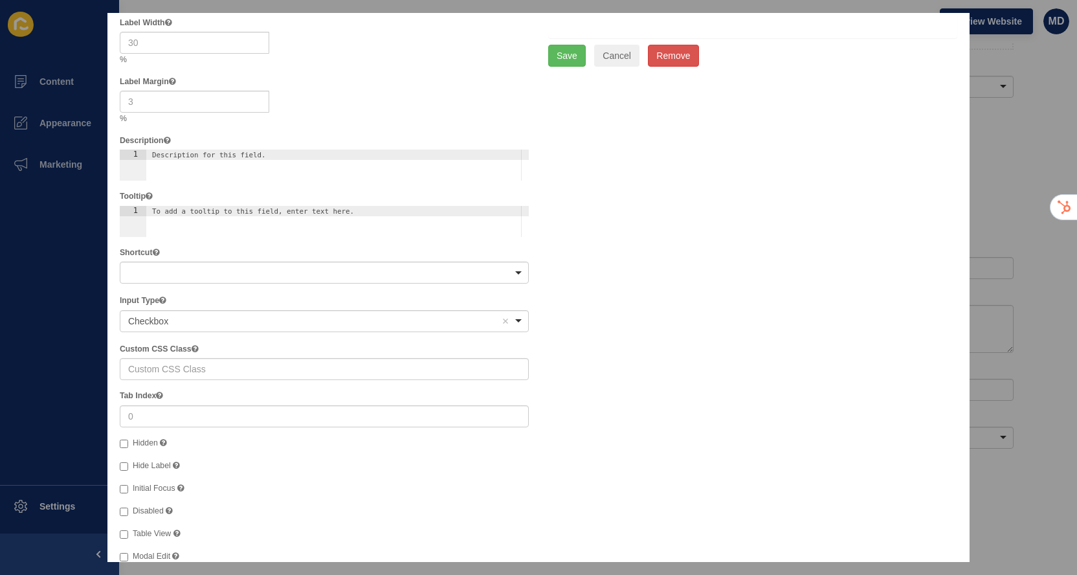
scroll to position [148, 0]
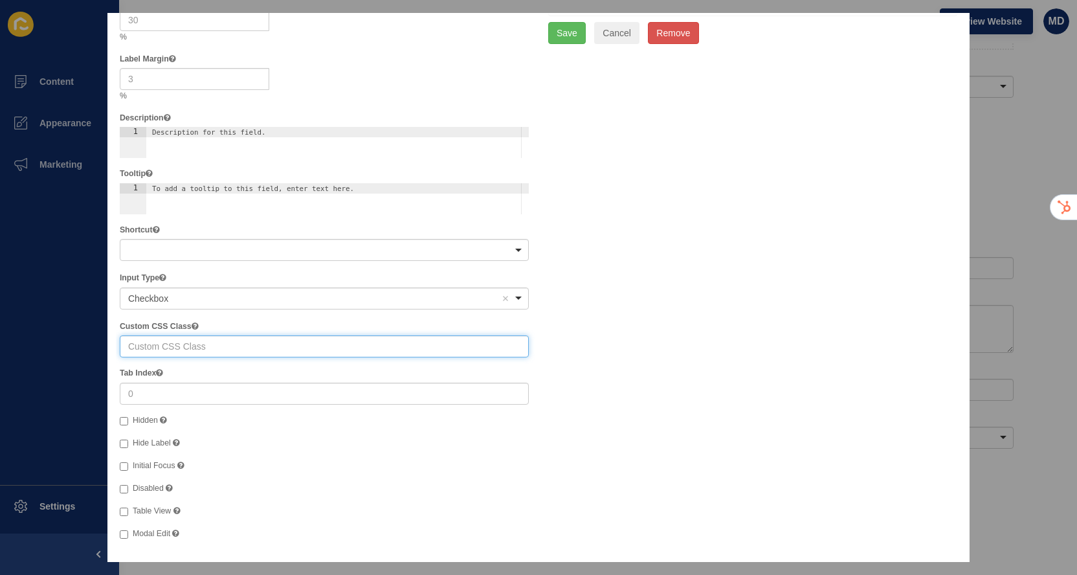
click at [195, 347] on input "text" at bounding box center [324, 346] width 409 height 22
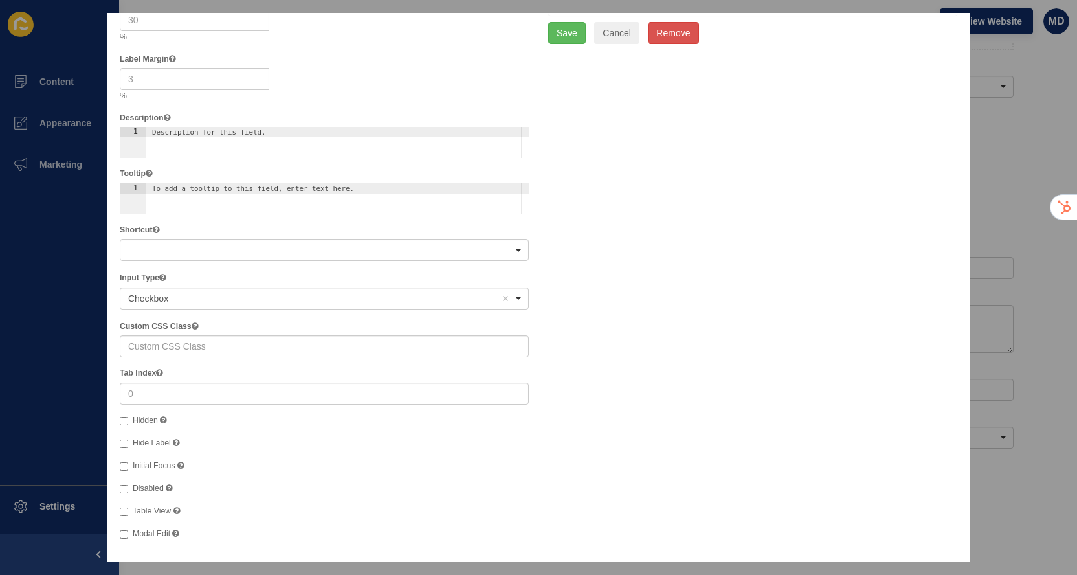
click at [157, 407] on div "Label I agree to the Jefferies London's Privacy Policy. Label Width % Label Mar…" at bounding box center [324, 243] width 409 height 593
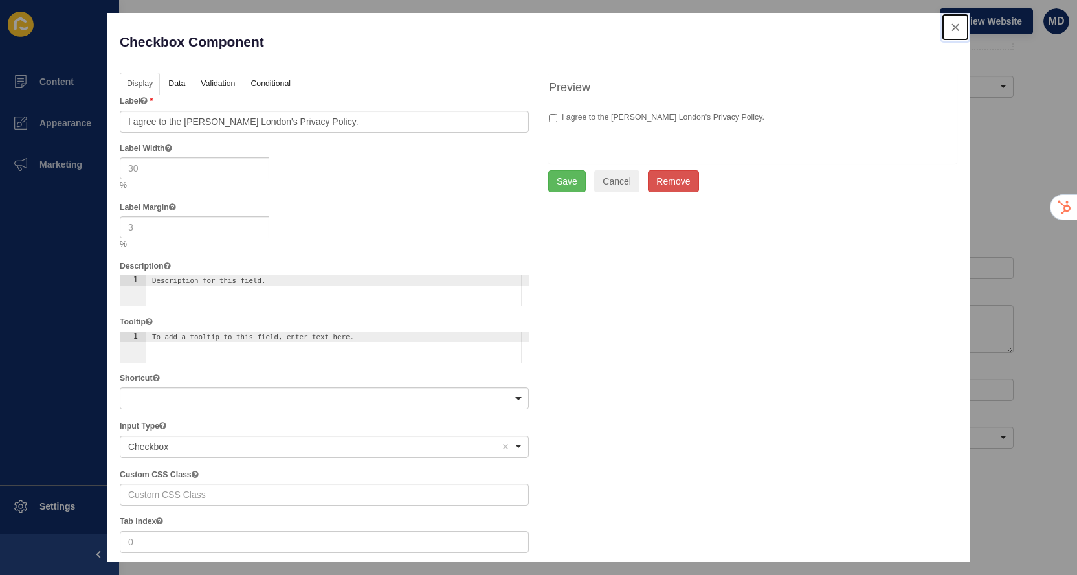
click at [958, 27] on button "close" at bounding box center [954, 27] width 27 height 27
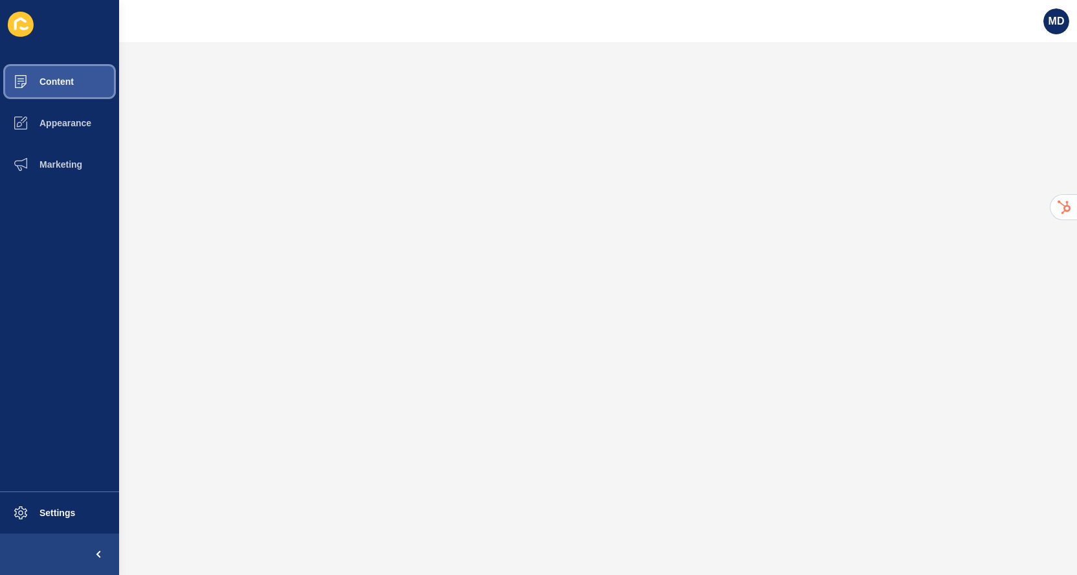
click at [66, 66] on button "Content" at bounding box center [59, 81] width 119 height 41
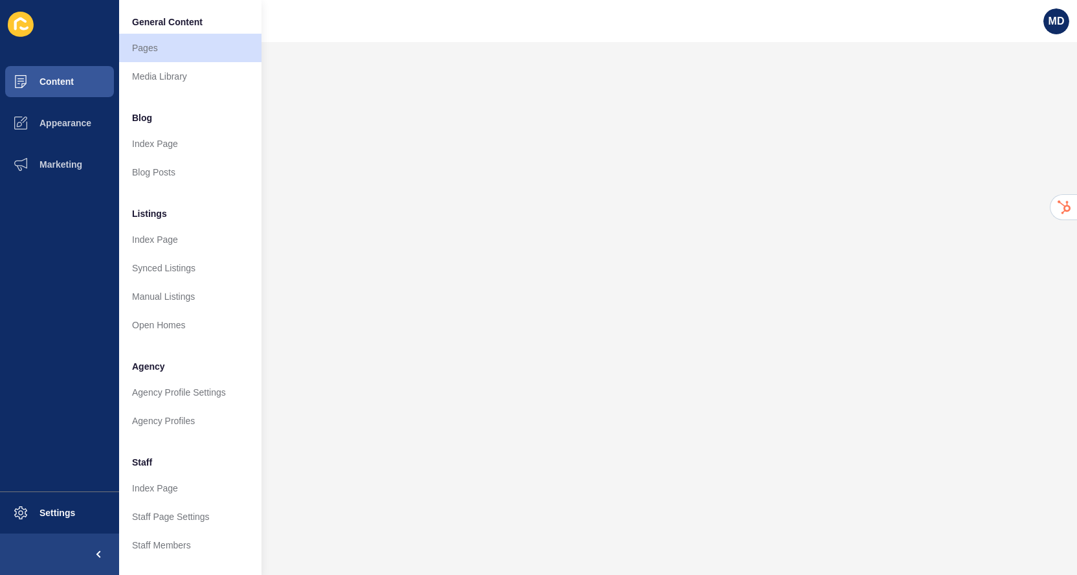
click at [74, 38] on li at bounding box center [59, 24] width 119 height 41
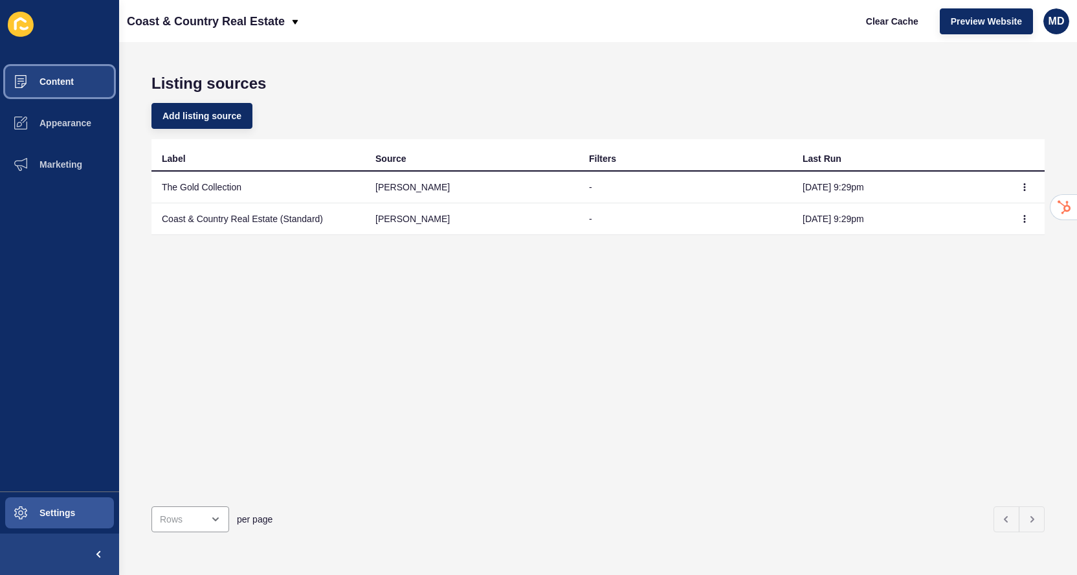
click at [90, 85] on button "Content" at bounding box center [59, 81] width 119 height 41
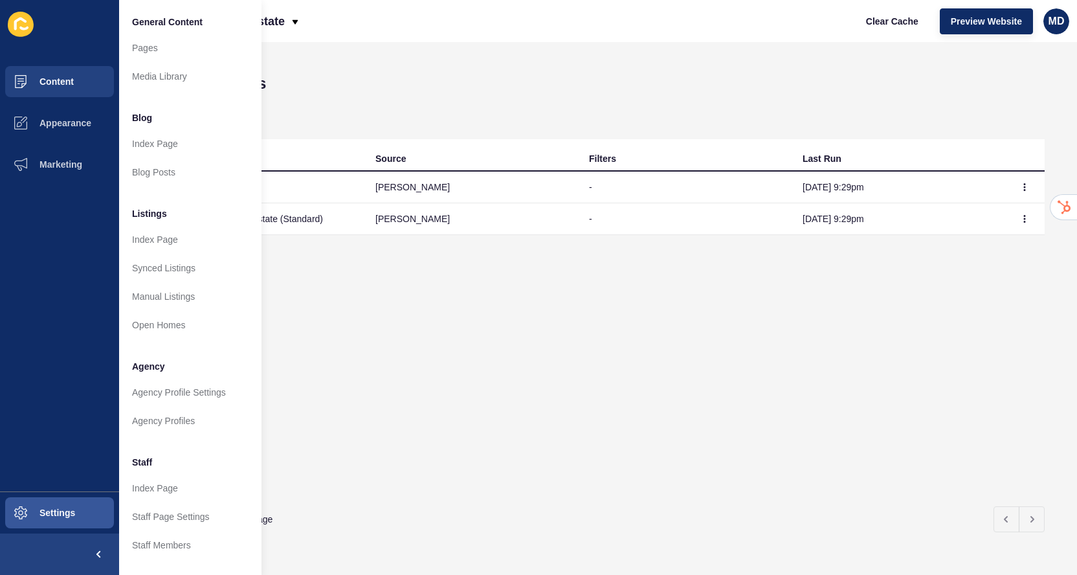
click at [342, 89] on h1 "Listing sources" at bounding box center [597, 83] width 893 height 18
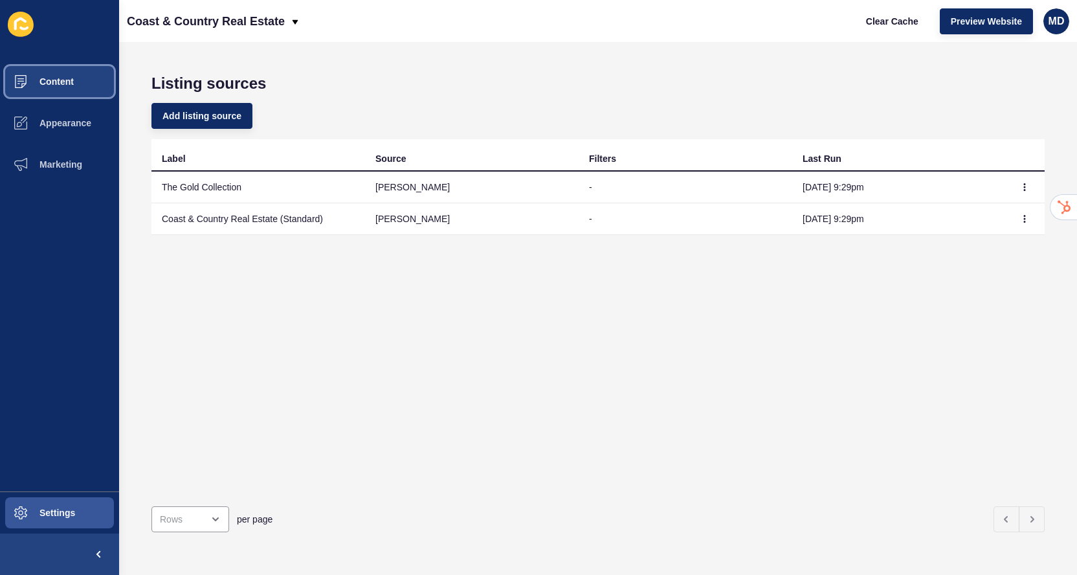
click at [80, 85] on button "Content" at bounding box center [59, 81] width 119 height 41
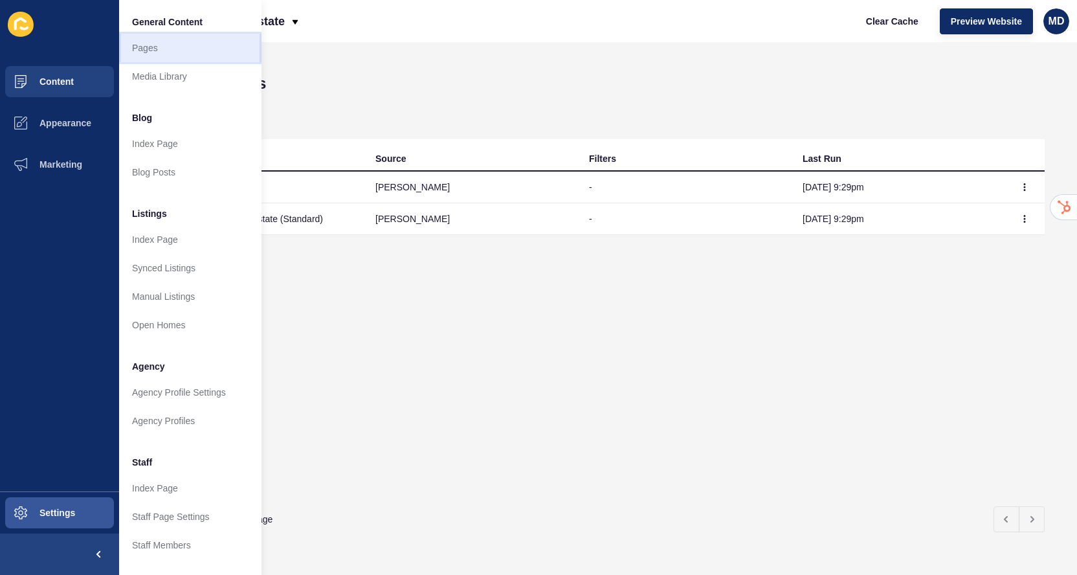
click at [149, 47] on link "Pages" at bounding box center [190, 48] width 142 height 28
